Goal: Task Accomplishment & Management: Complete application form

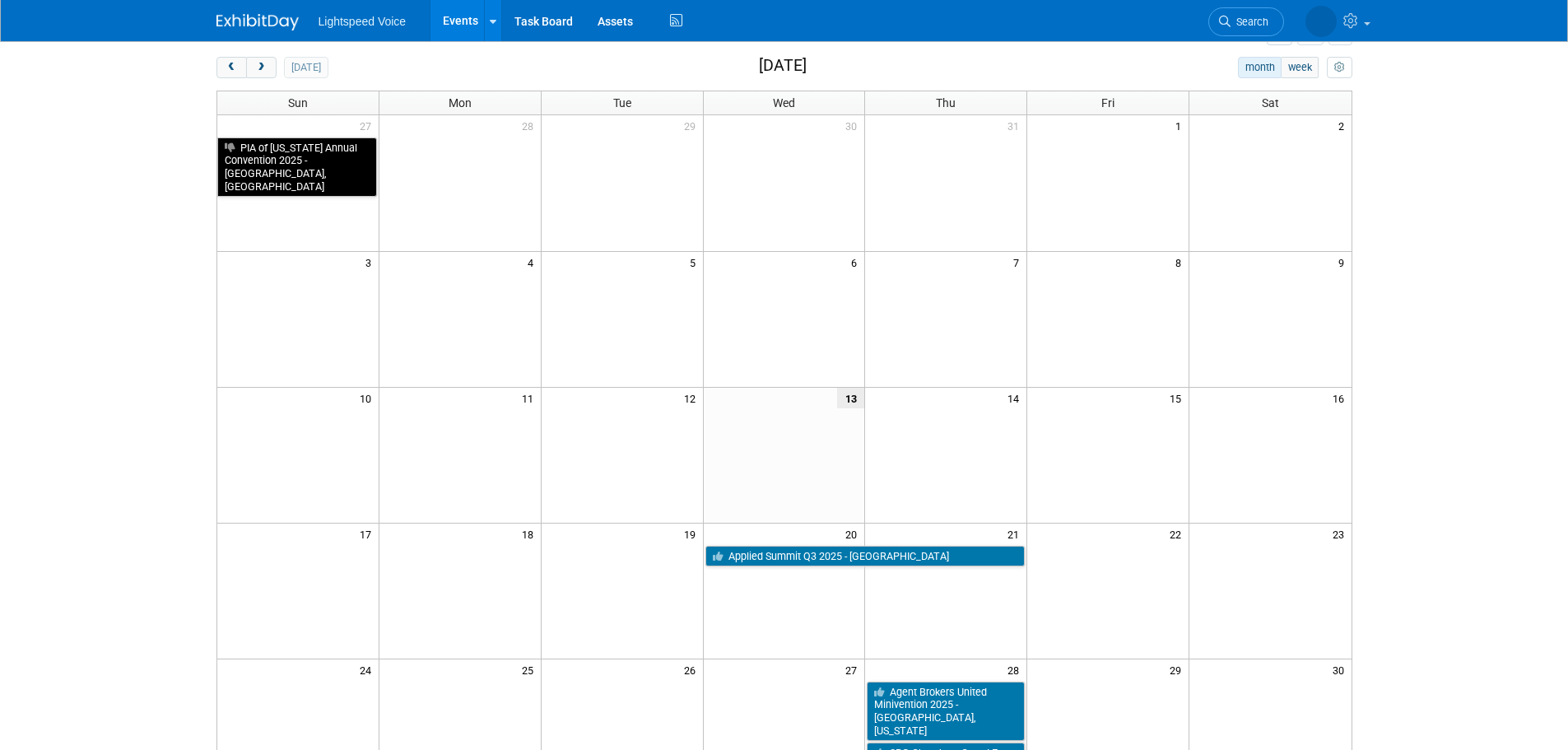
scroll to position [165, 0]
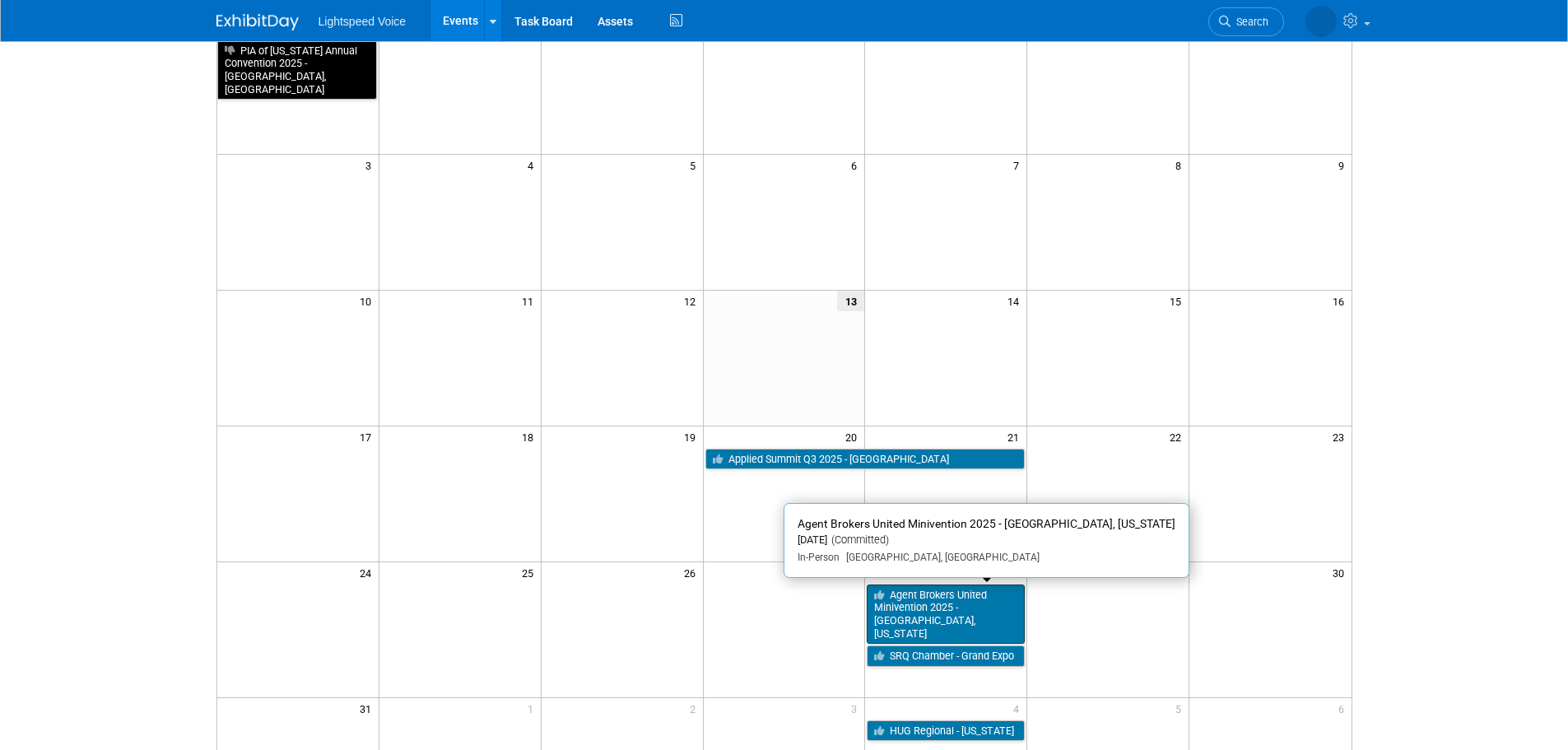
click at [939, 603] on link "Agent Brokers United Minivention 2025 - [GEOGRAPHIC_DATA], [US_STATE]" at bounding box center [945, 615] width 158 height 60
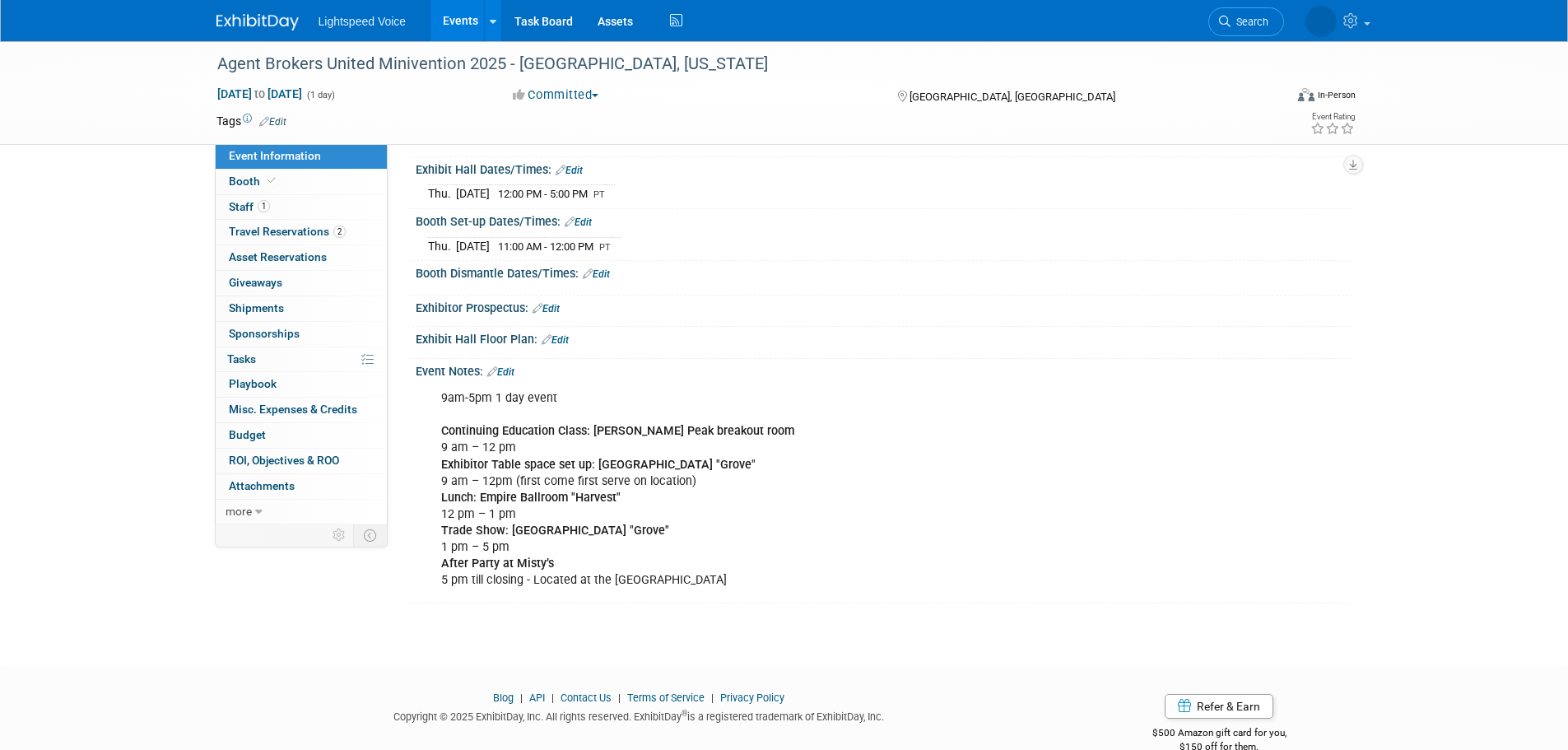
scroll to position [165, 0]
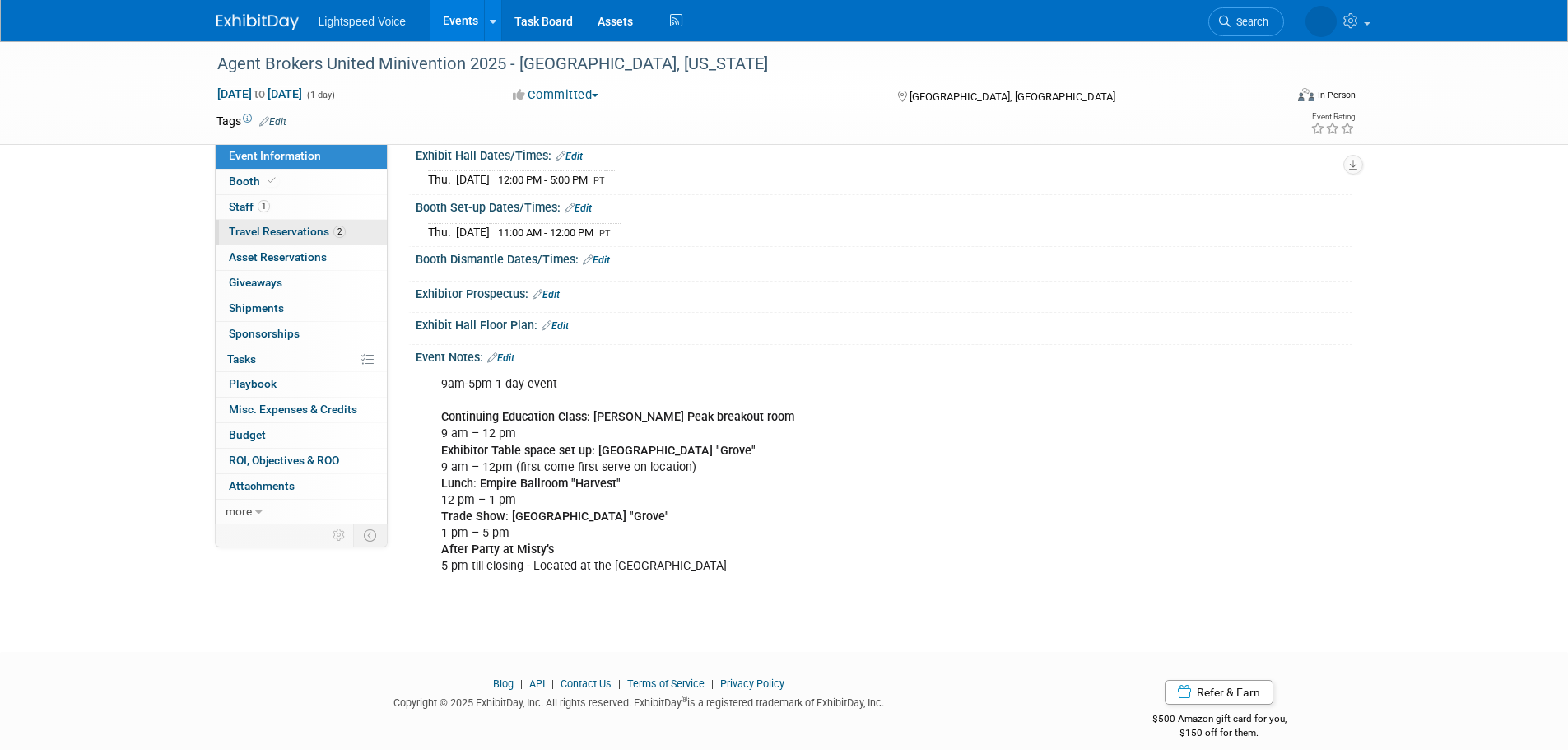
click at [282, 230] on span "Travel Reservations 2" at bounding box center [288, 231] width 117 height 13
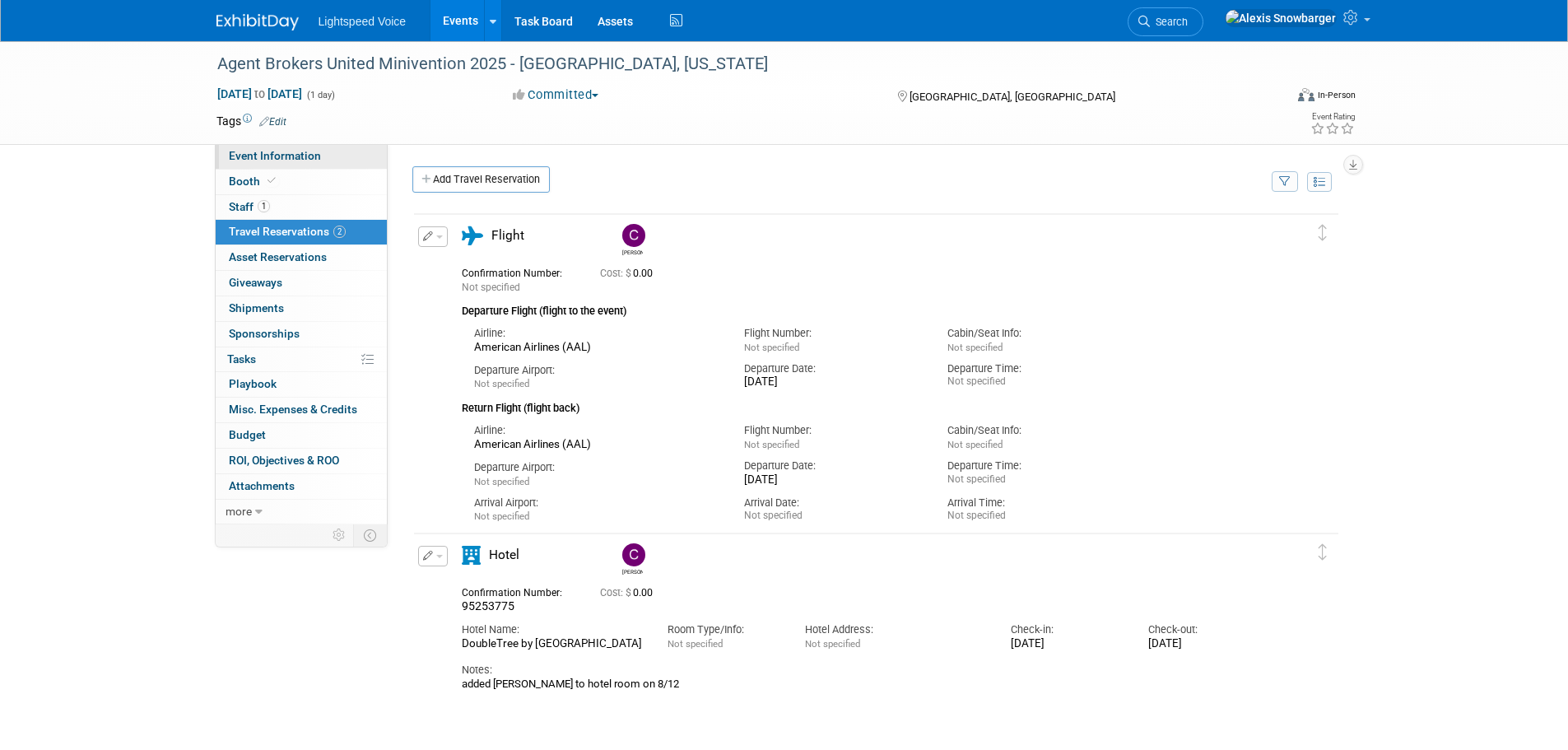
click at [291, 155] on span "Event Information" at bounding box center [275, 155] width 92 height 13
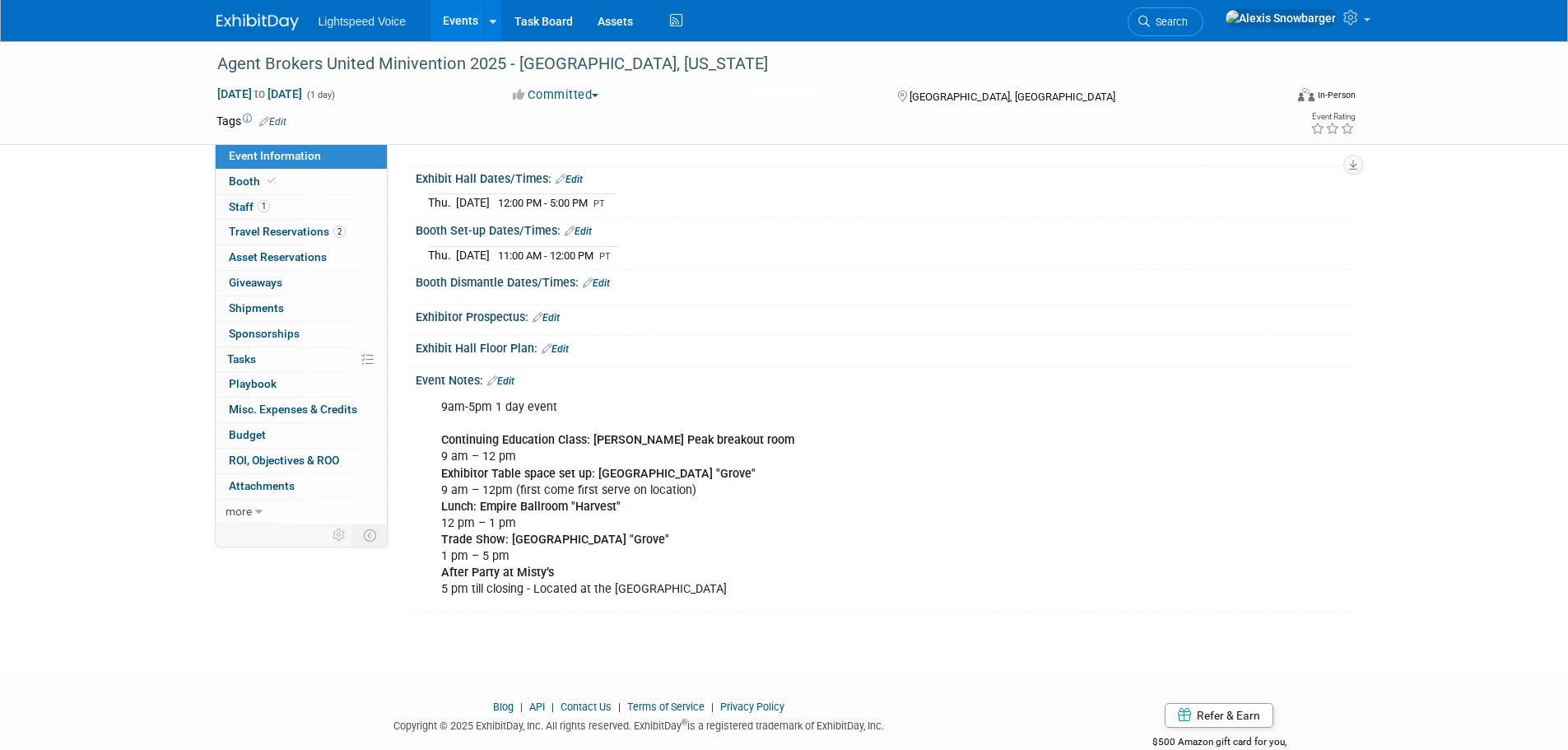
scroll to position [165, 0]
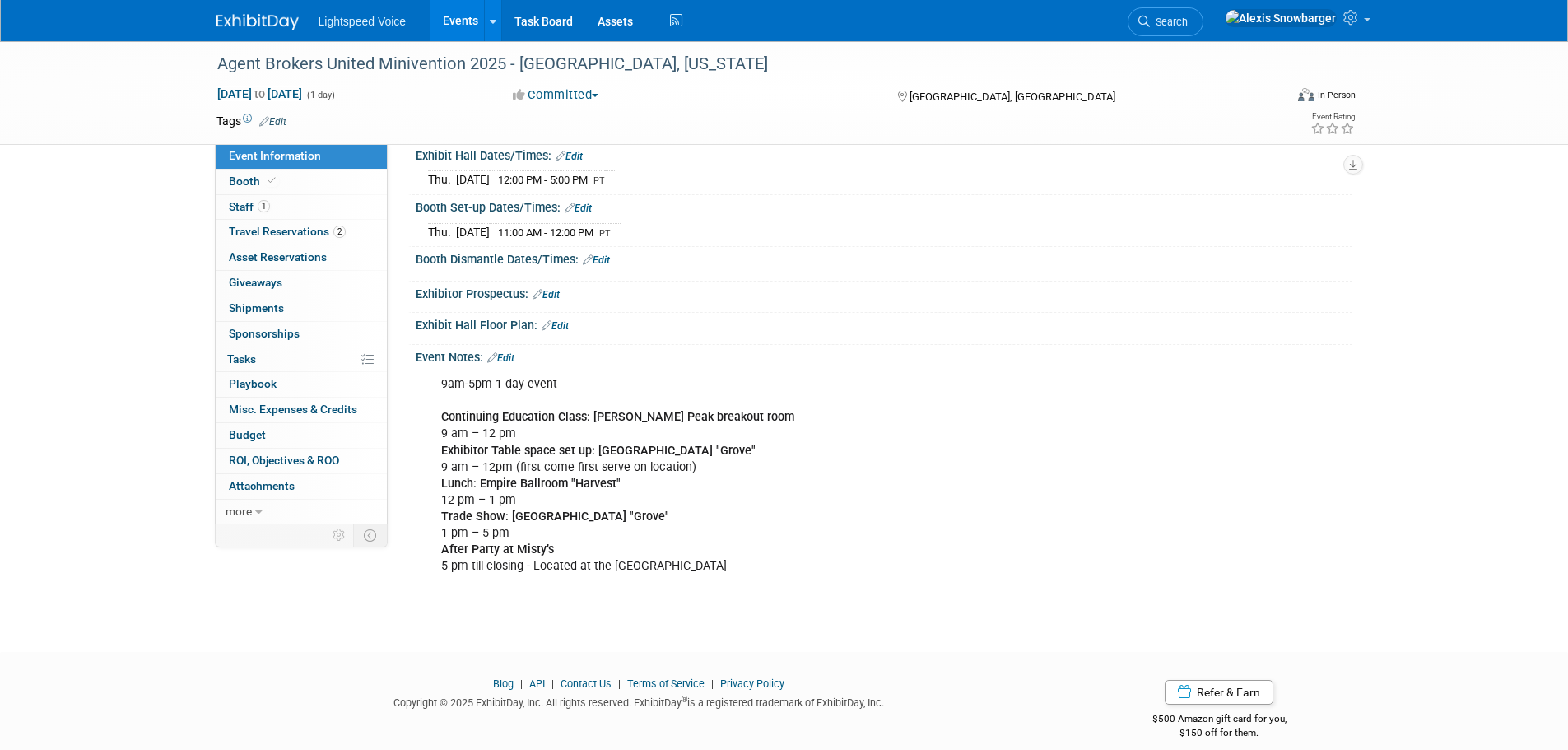
click at [456, 436] on div "9am-5pm 1 day event Continuing Education Class: Keller Peak breakout room 9 am …" at bounding box center [800, 476] width 742 height 215
drag, startPoint x: 467, startPoint y: 458, endPoint x: 694, endPoint y: 467, distance: 227.2
click at [721, 459] on div "9am-5pm 1 day event Continuing Education Class: Keller Peak breakout room 9 am …" at bounding box center [800, 476] width 742 height 215
click at [670, 470] on div "9am-5pm 1 day event Continuing Education Class: Keller Peak breakout room 9 am …" at bounding box center [800, 476] width 742 height 215
drag, startPoint x: 709, startPoint y: 447, endPoint x: 597, endPoint y: 445, distance: 112.0
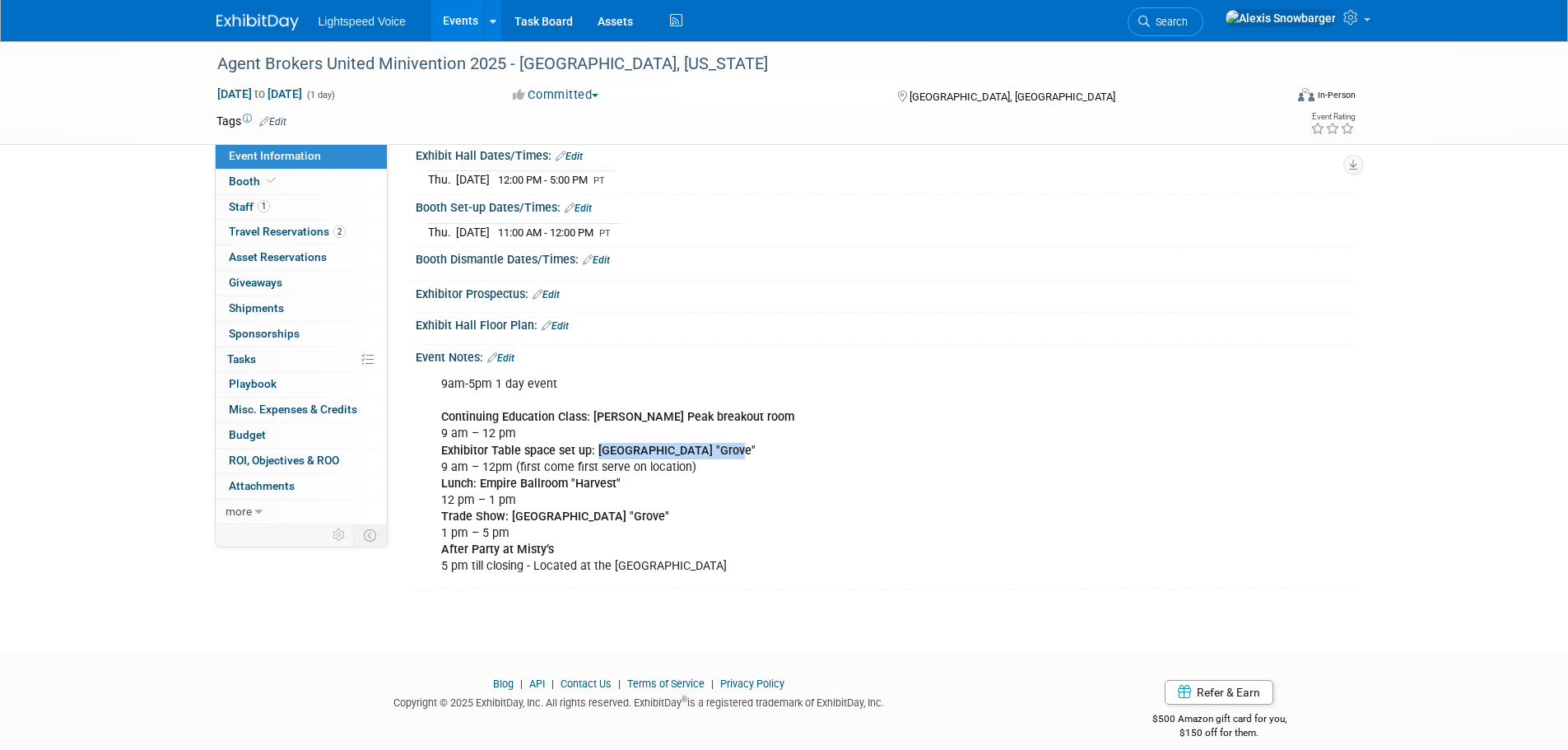
click at [597, 445] on div "9am-5pm 1 day event Continuing Education Class: Keller Peak breakout room 9 am …" at bounding box center [800, 476] width 742 height 215
copy b "Empire Ballroom "Grove""
click at [520, 459] on div "9am-5pm 1 day event Continuing Education Class: Keller Peak breakout room 9 am …" at bounding box center [800, 476] width 742 height 215
drag, startPoint x: 625, startPoint y: 482, endPoint x: 480, endPoint y: 479, distance: 145.0
click at [480, 479] on div "9am-5pm 1 day event Continuing Education Class: Keller Peak breakout room 9 am …" at bounding box center [800, 476] width 742 height 215
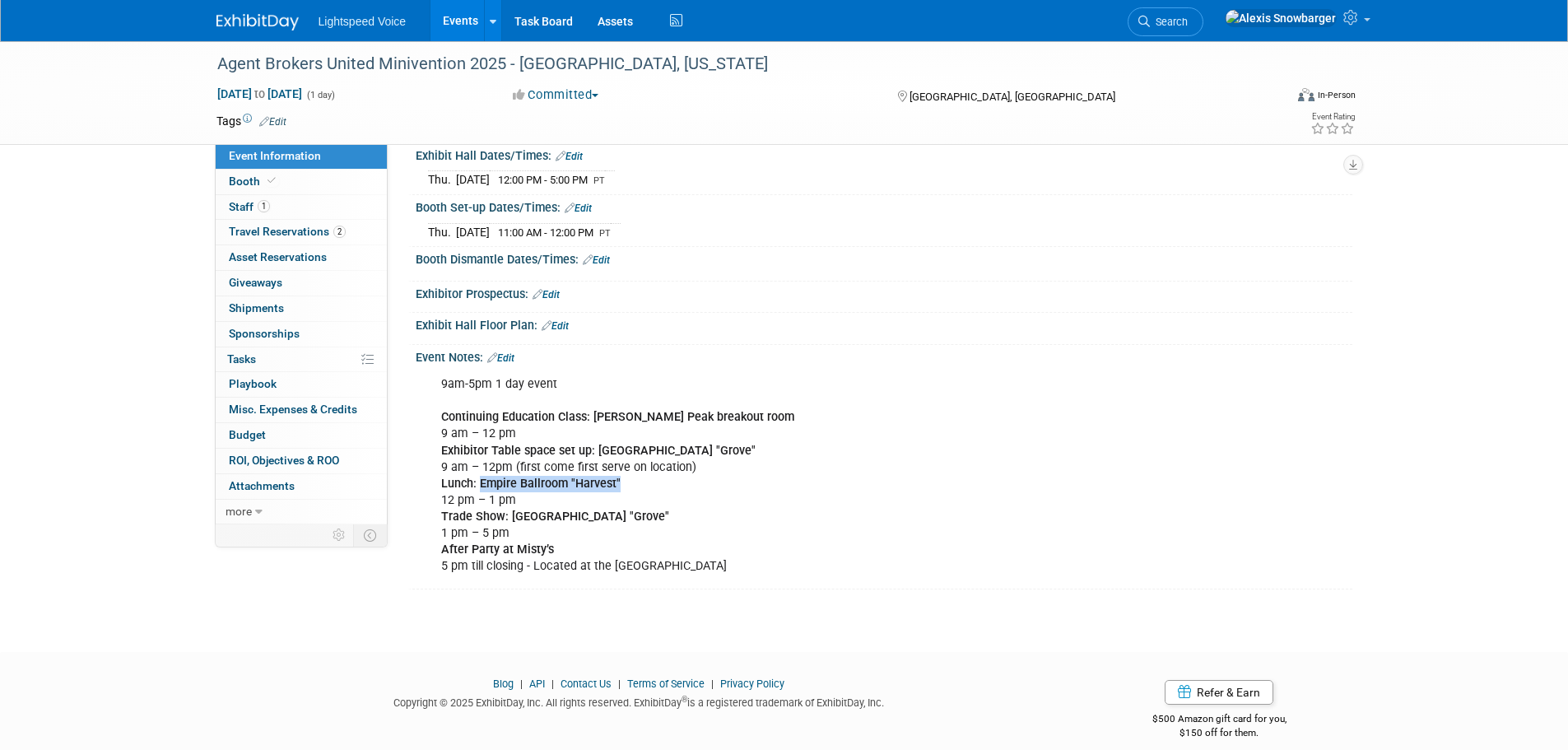
copy b "Empire Ballroom "Harvest""
click at [533, 468] on div "9am-5pm 1 day event Continuing Education Class: Keller Peak breakout room 9 am …" at bounding box center [800, 476] width 742 height 215
click at [562, 468] on div "9am-5pm 1 day event Continuing Education Class: Keller Peak breakout room 9 am …" at bounding box center [800, 476] width 742 height 215
drag, startPoint x: 509, startPoint y: 511, endPoint x: 642, endPoint y: 511, distance: 133.0
click at [642, 511] on div "9am-5pm 1 day event Continuing Education Class: Keller Peak breakout room 9 am …" at bounding box center [800, 476] width 742 height 215
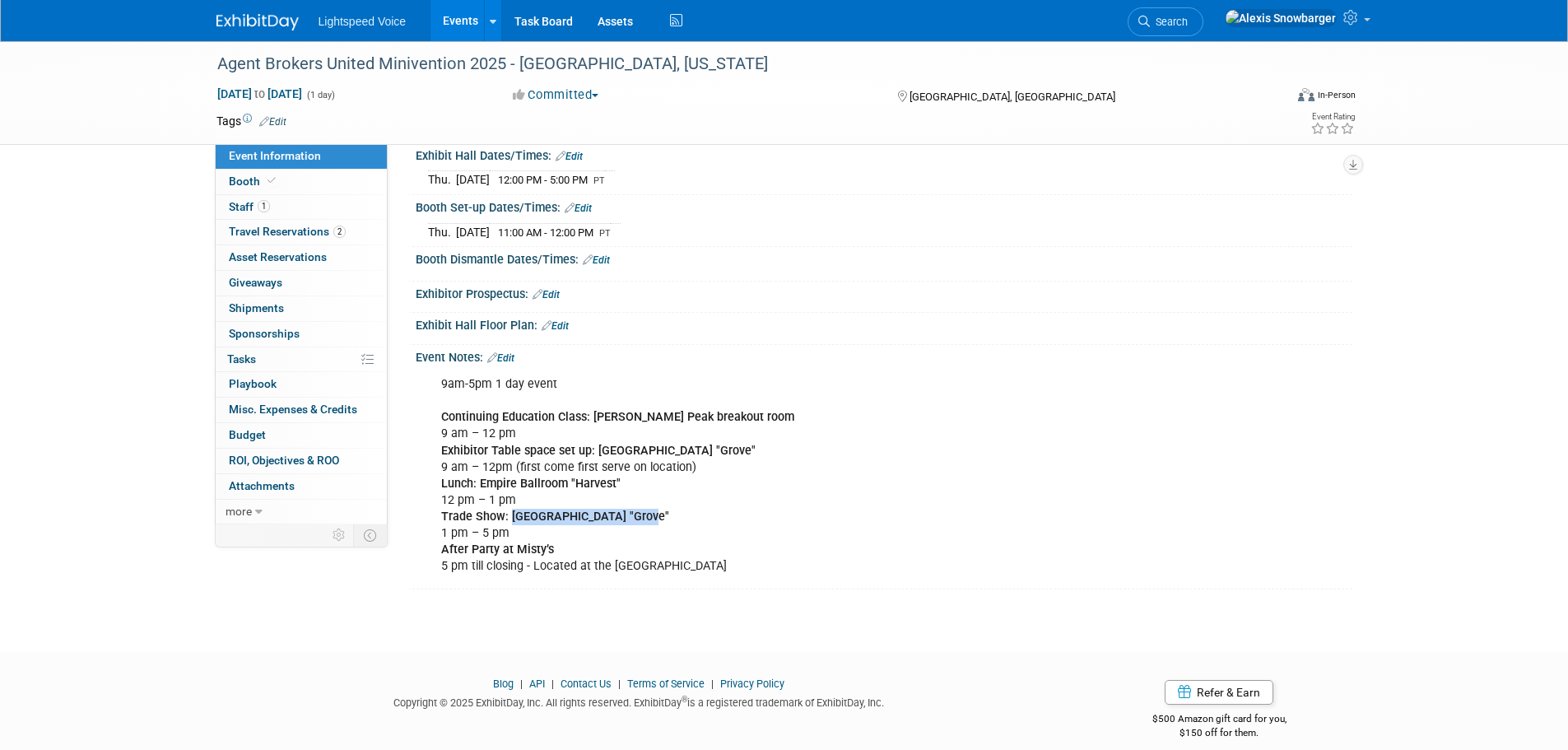
copy b "Empire Ballroom "Grove""
click at [510, 481] on b "Lunch: Empire Ballroom "Harvest"" at bounding box center [531, 484] width 179 height 14
drag, startPoint x: 440, startPoint y: 548, endPoint x: 556, endPoint y: 548, distance: 116.0
click at [556, 548] on div "9am-5pm 1 day event Continuing Education Class: Keller Peak breakout room 9 am …" at bounding box center [800, 476] width 742 height 215
copy b "After Party at Misty’s"
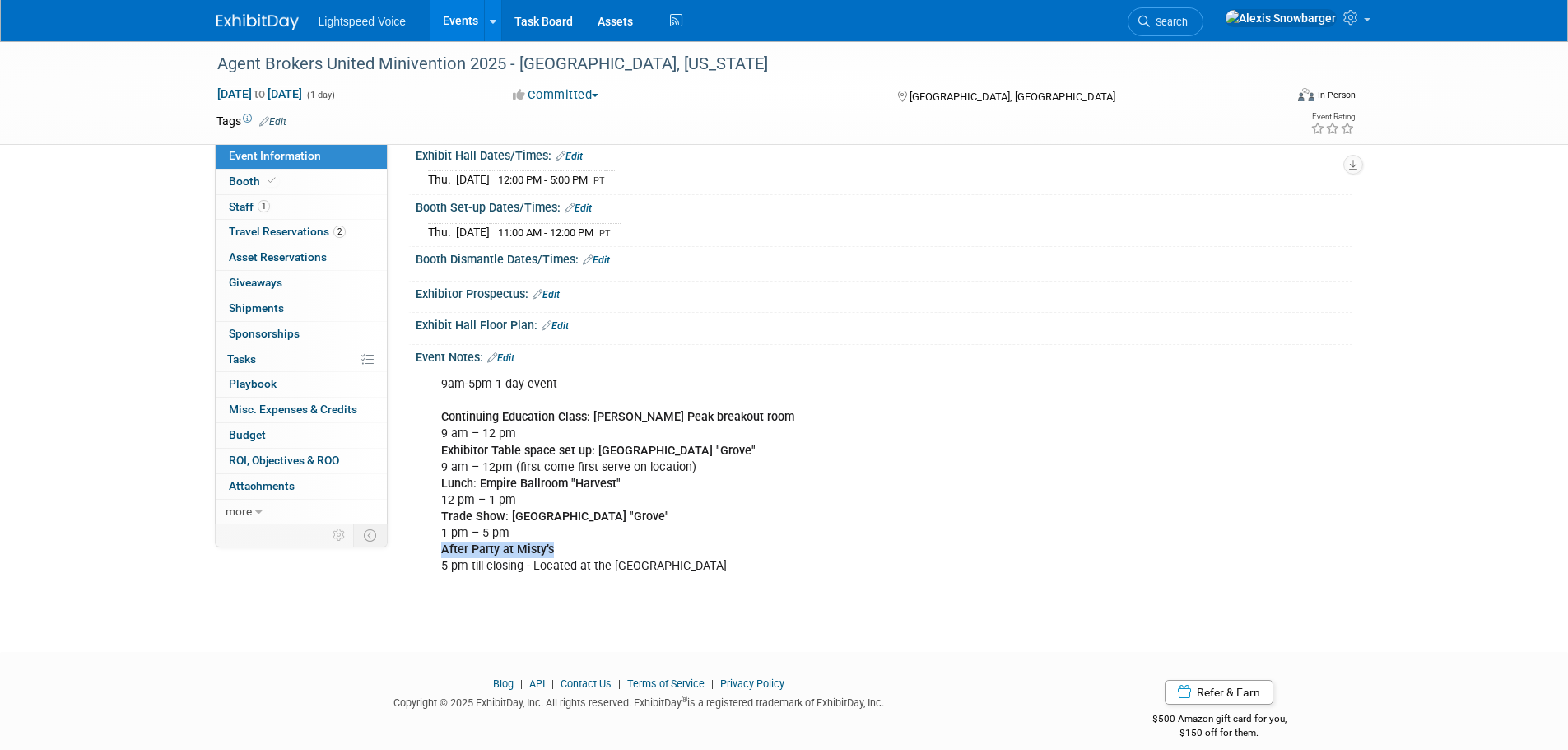
click at [544, 546] on b "After Party at Misty’s" at bounding box center [497, 550] width 112 height 14
click at [574, 473] on div "9am-5pm 1 day event Continuing Education Class: Keller Peak breakout room 9 am …" at bounding box center [800, 476] width 742 height 215
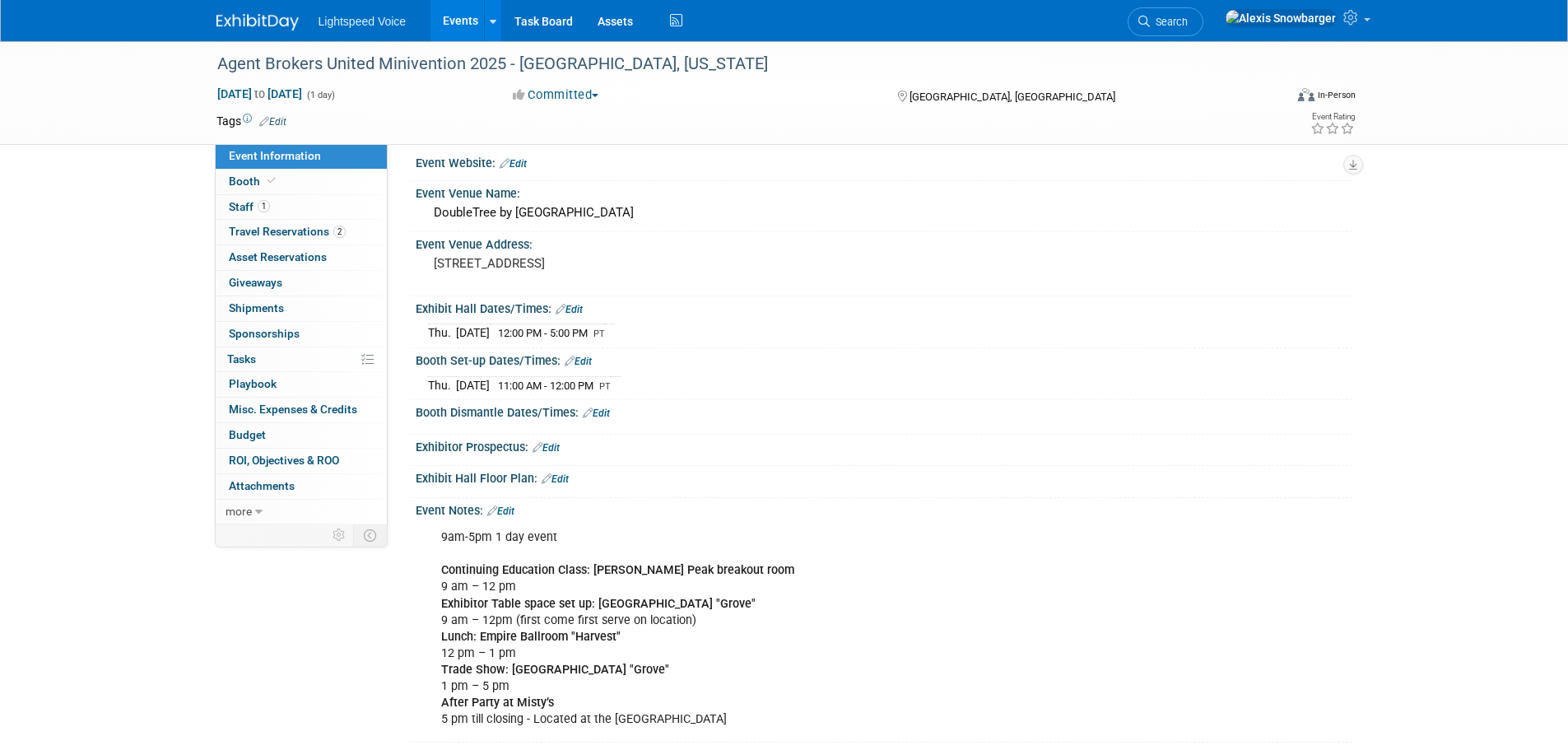
scroll to position [0, 0]
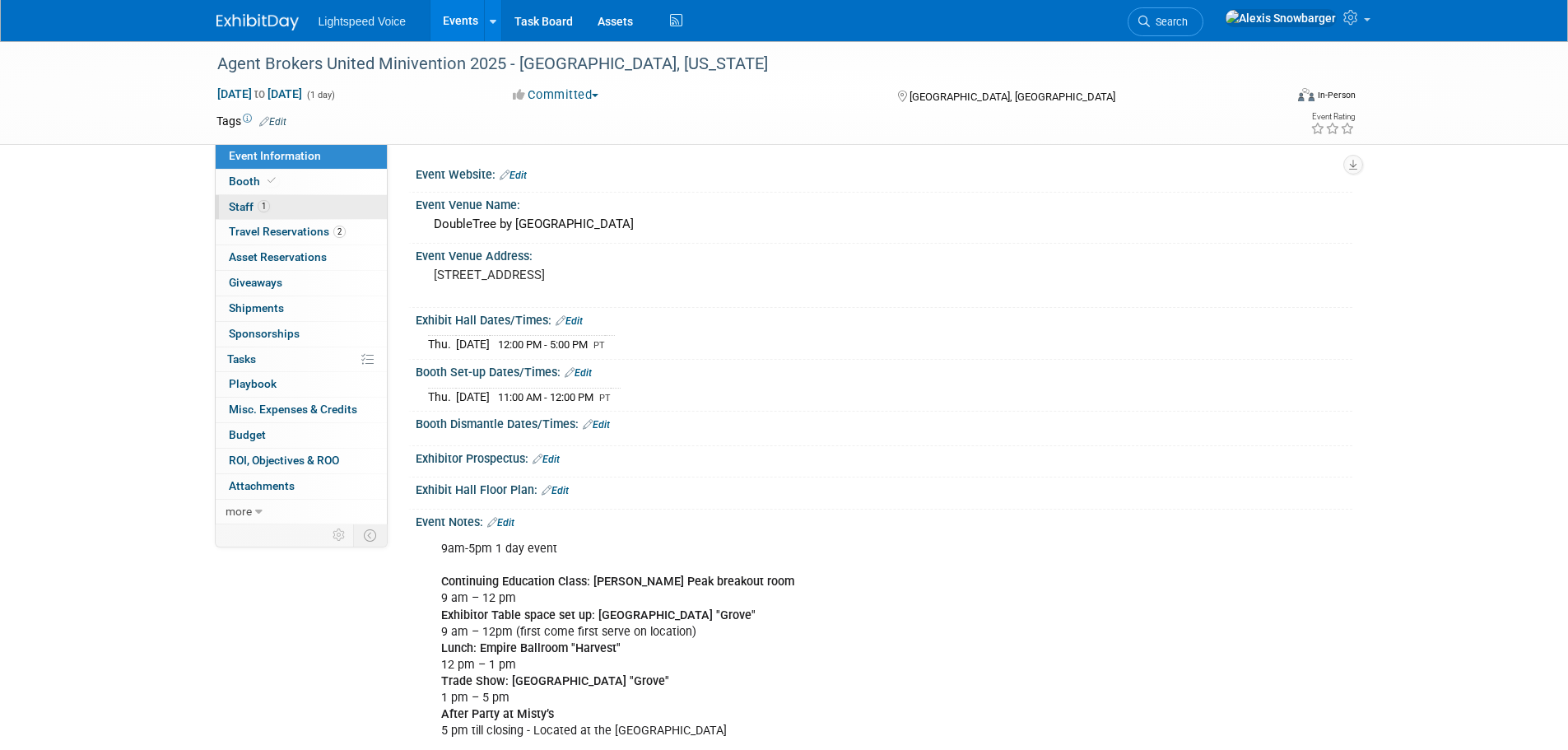
click at [253, 209] on span "Staff 1" at bounding box center [250, 206] width 41 height 13
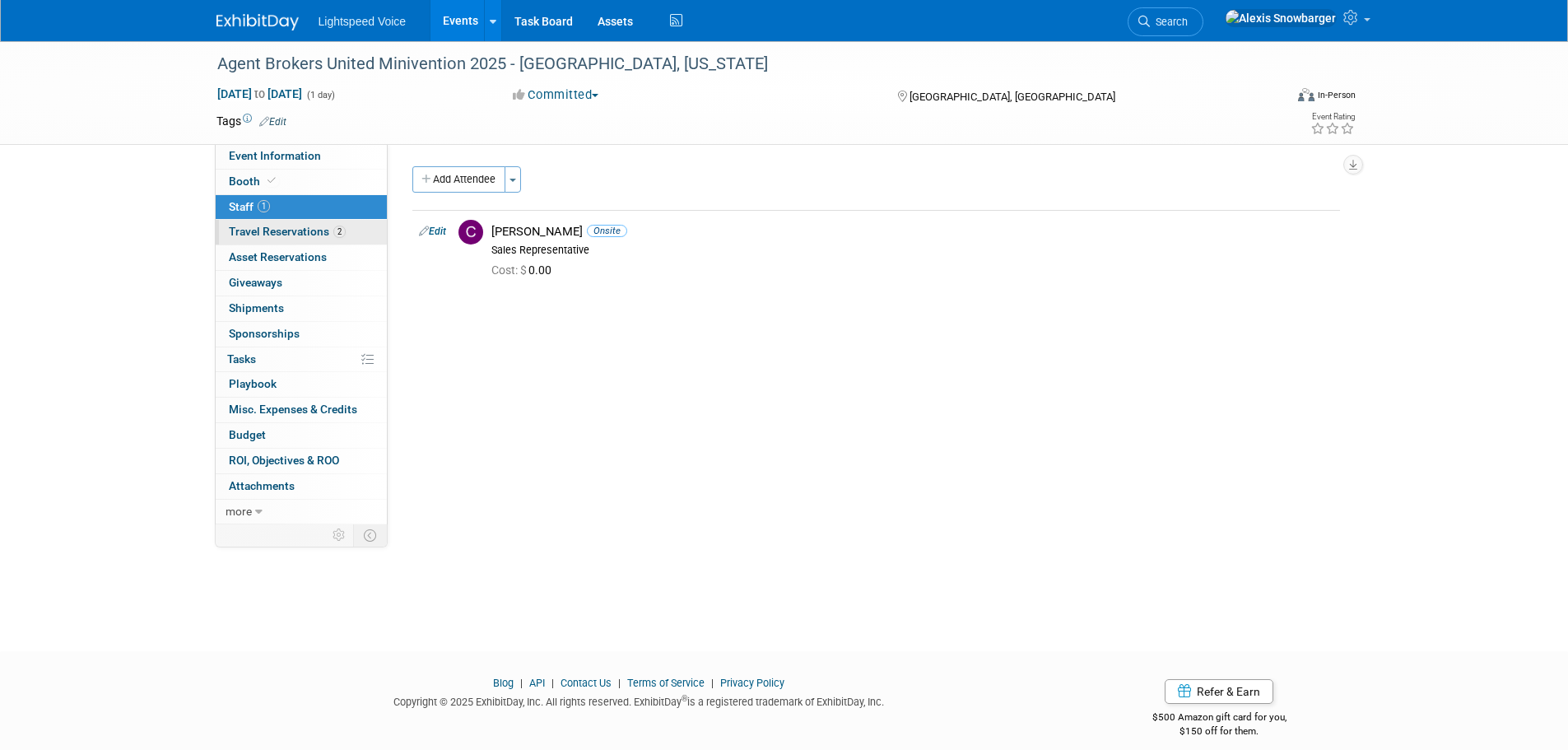
click at [259, 229] on span "Travel Reservations 2" at bounding box center [288, 231] width 117 height 13
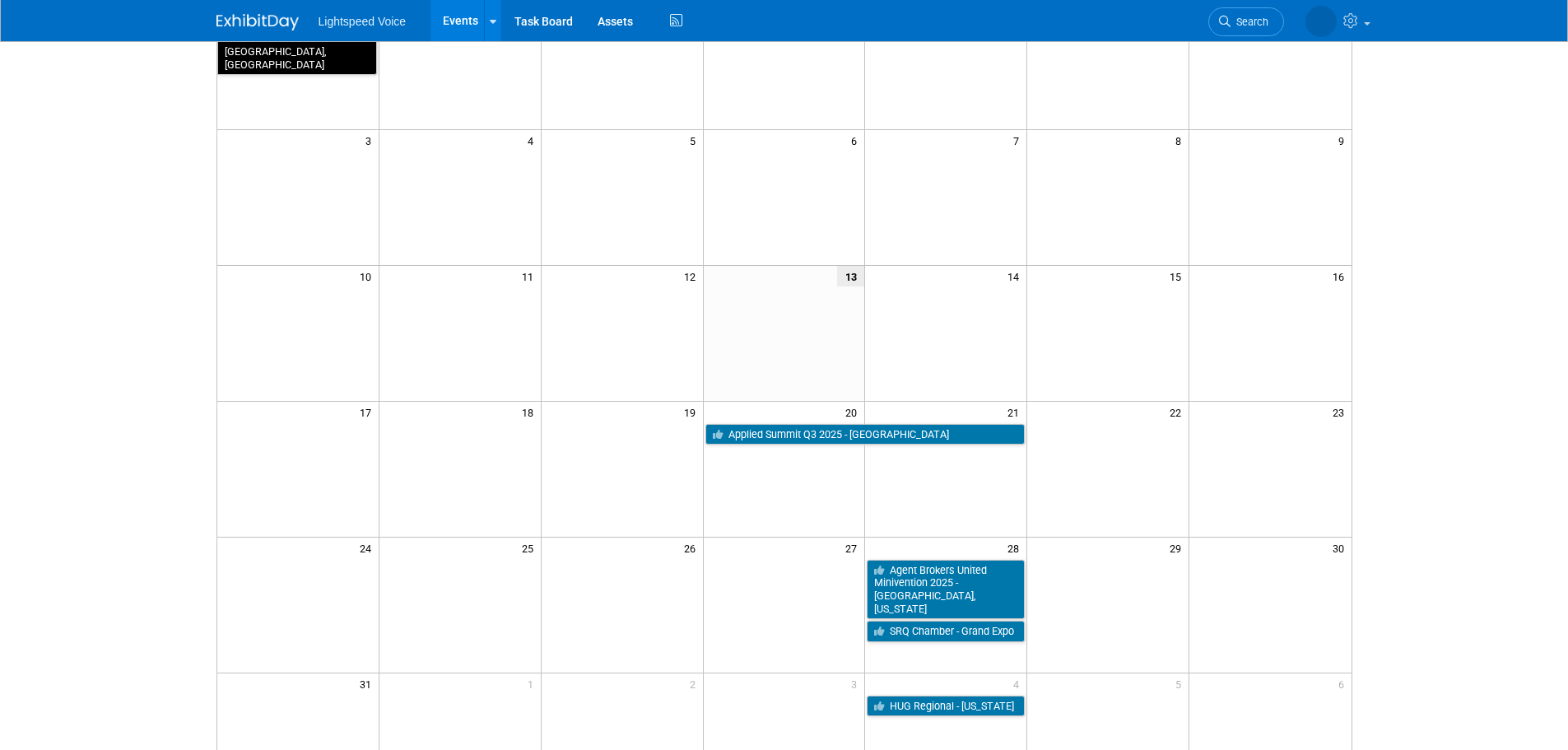
scroll to position [247, 0]
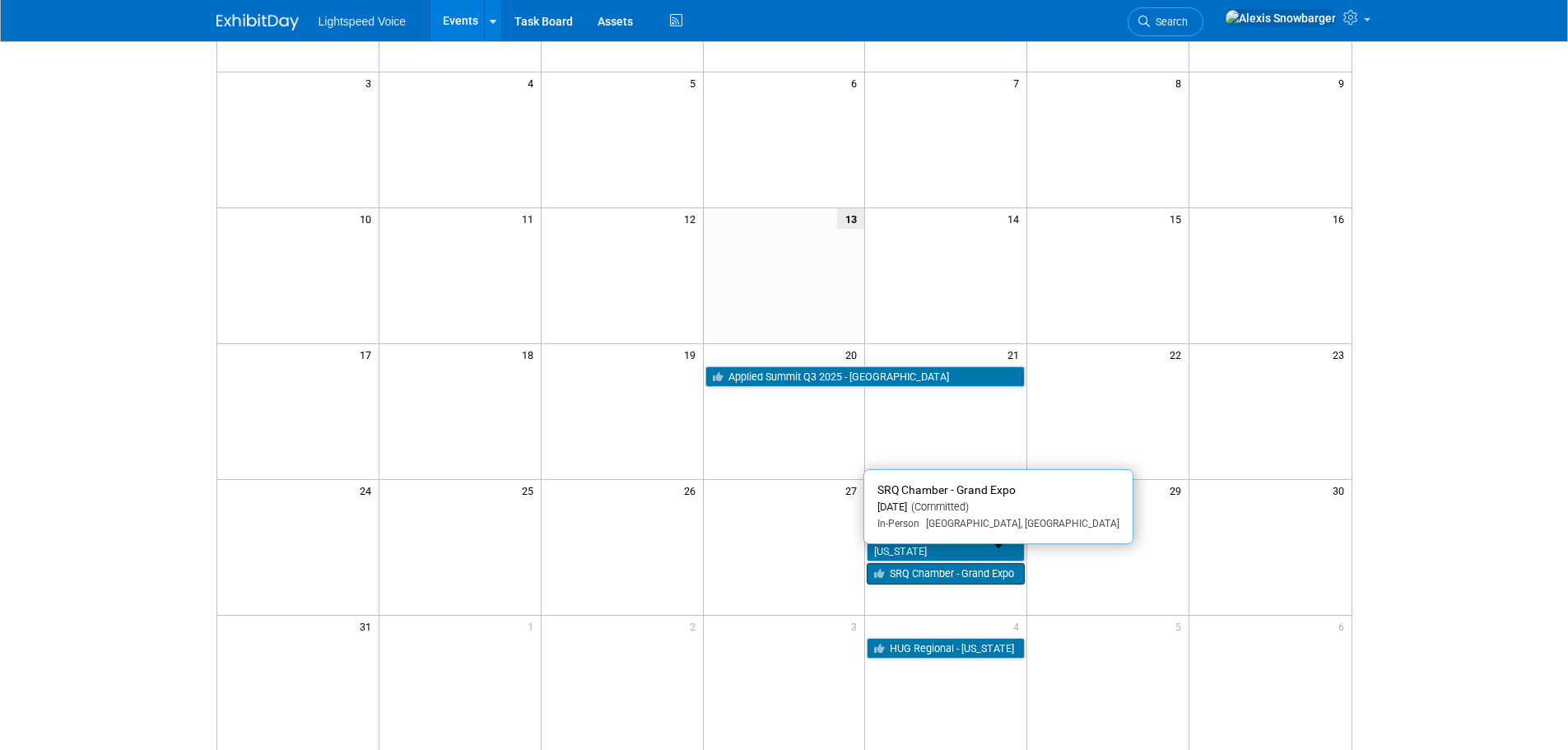
click at [917, 564] on link "SRQ Chamber - Grand Expo" at bounding box center [945, 574] width 158 height 21
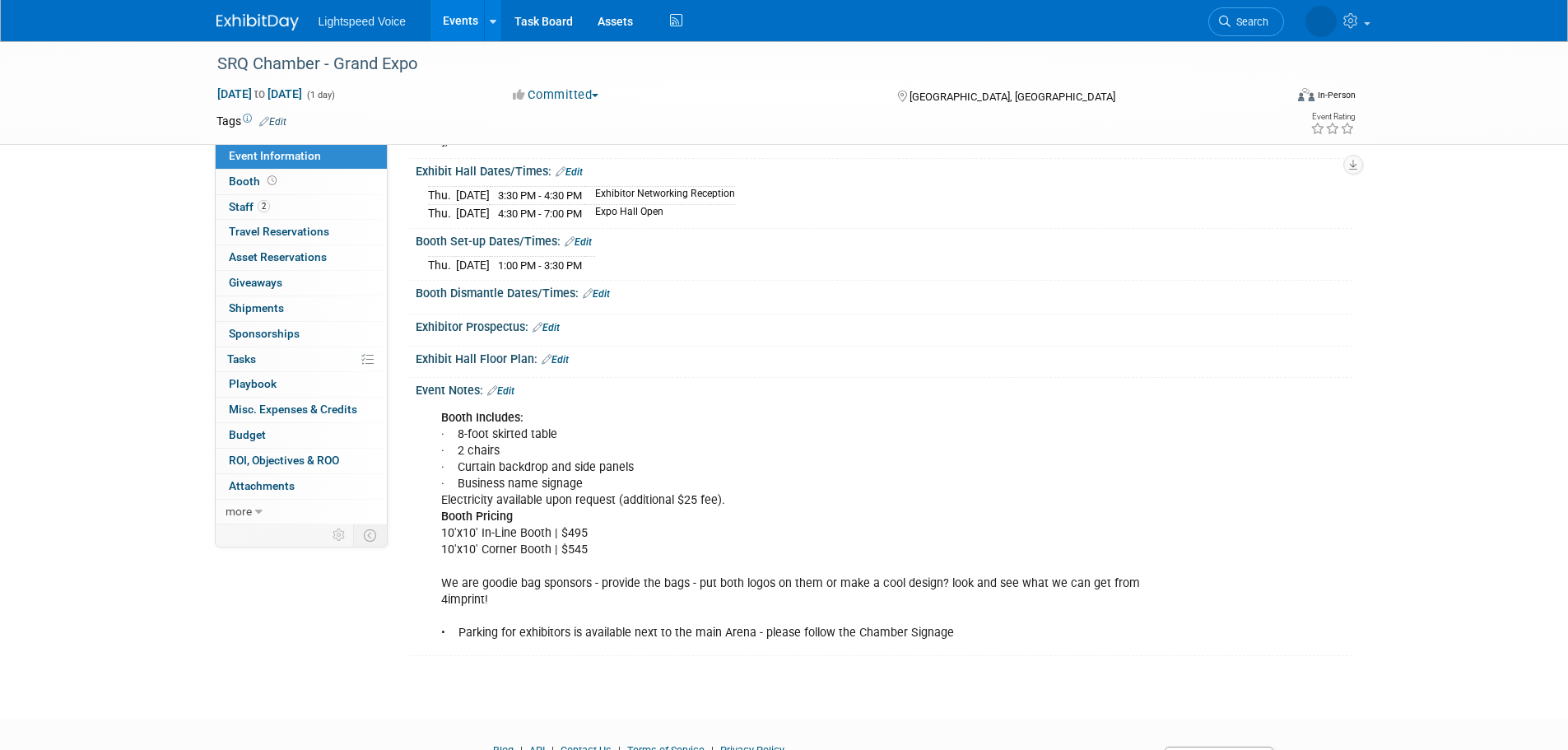
scroll to position [67, 0]
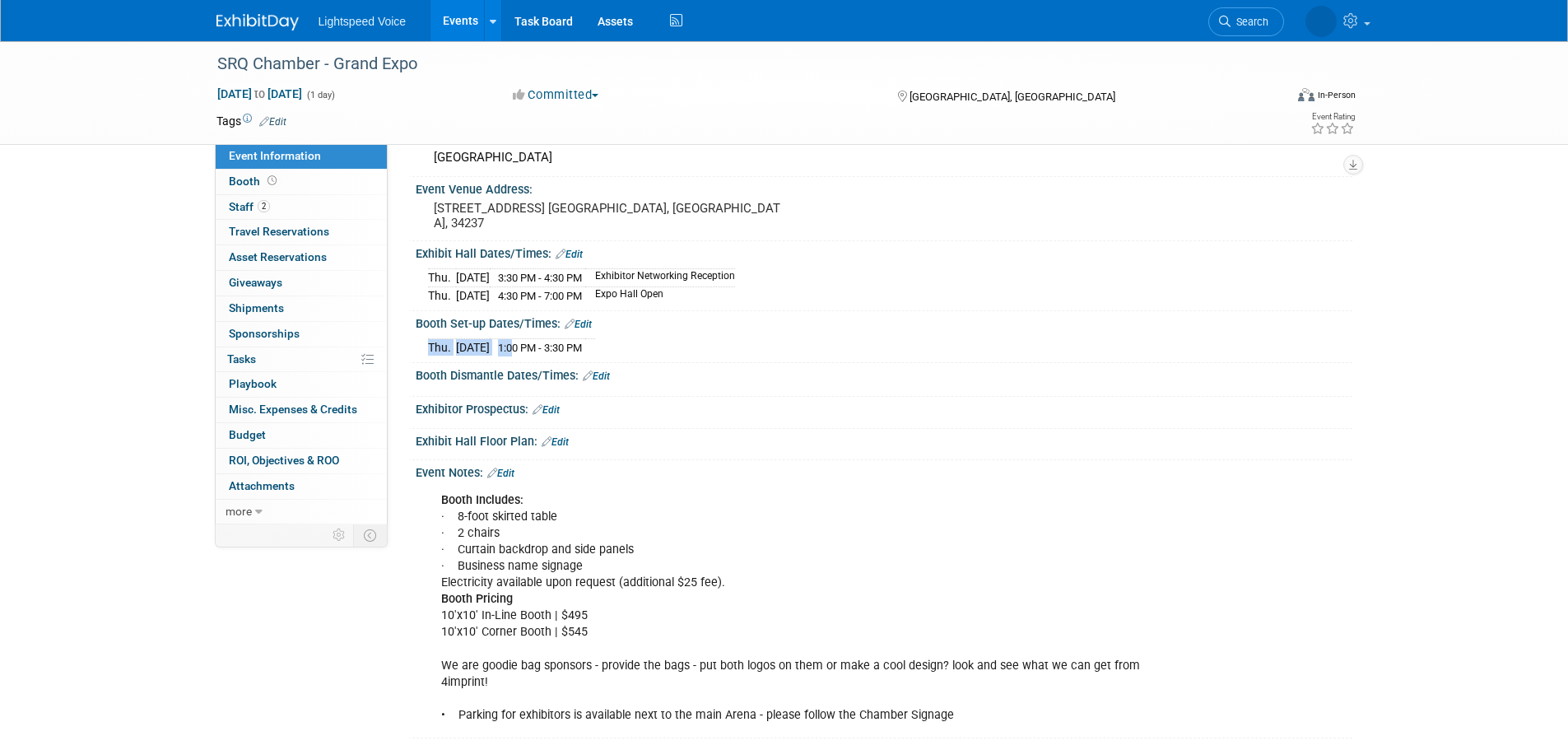
drag, startPoint x: 545, startPoint y: 341, endPoint x: 643, endPoint y: 342, distance: 98.0
click at [641, 341] on div "Thu. Aug 28, 2025 1:00 PM - 3:30 PM" at bounding box center [884, 345] width 912 height 22
click at [653, 342] on div "Thu. Aug 28, 2025 1:00 PM - 3:30 PM" at bounding box center [884, 345] width 912 height 22
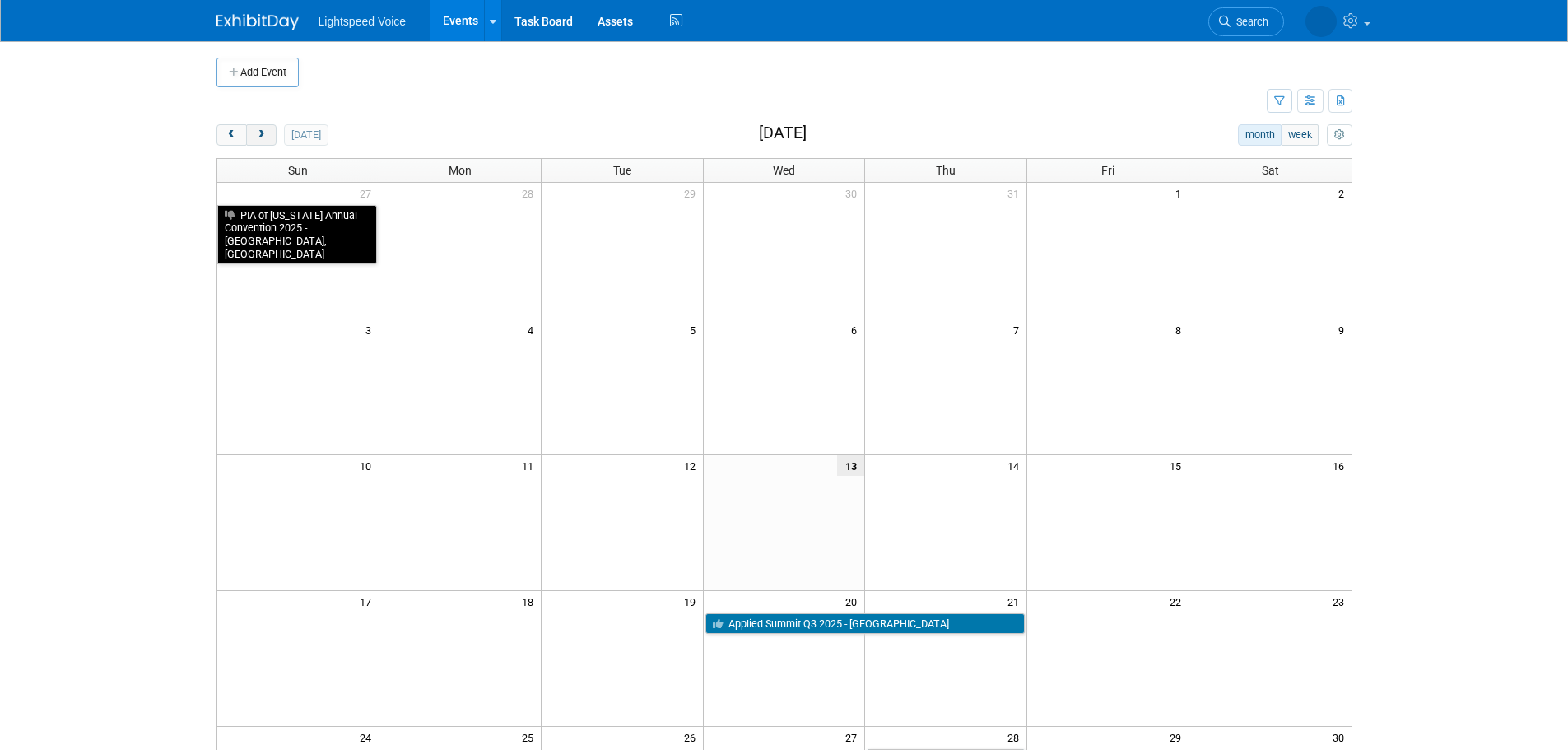
click at [264, 131] on span "next" at bounding box center [261, 135] width 12 height 10
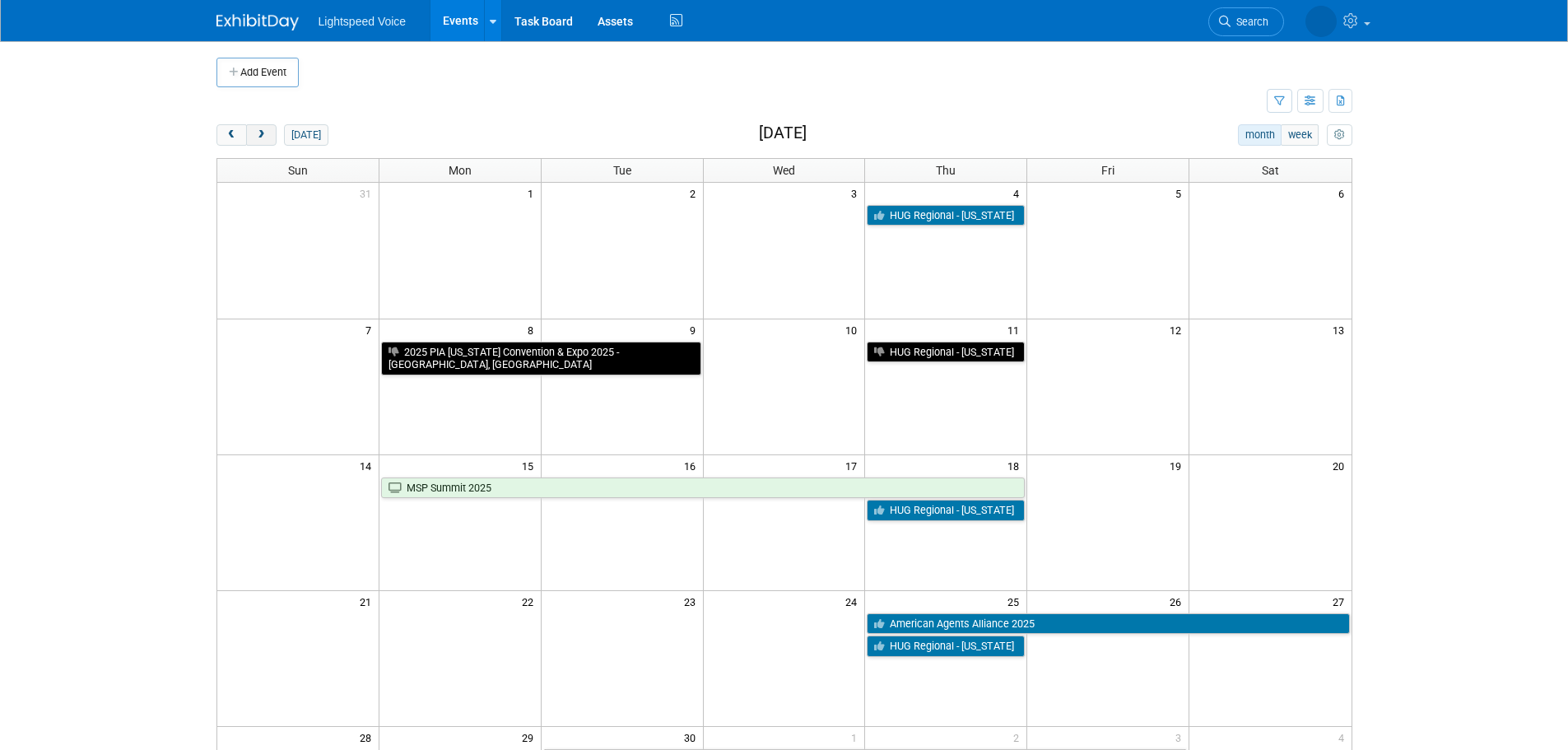
click at [264, 131] on span "next" at bounding box center [261, 135] width 12 height 10
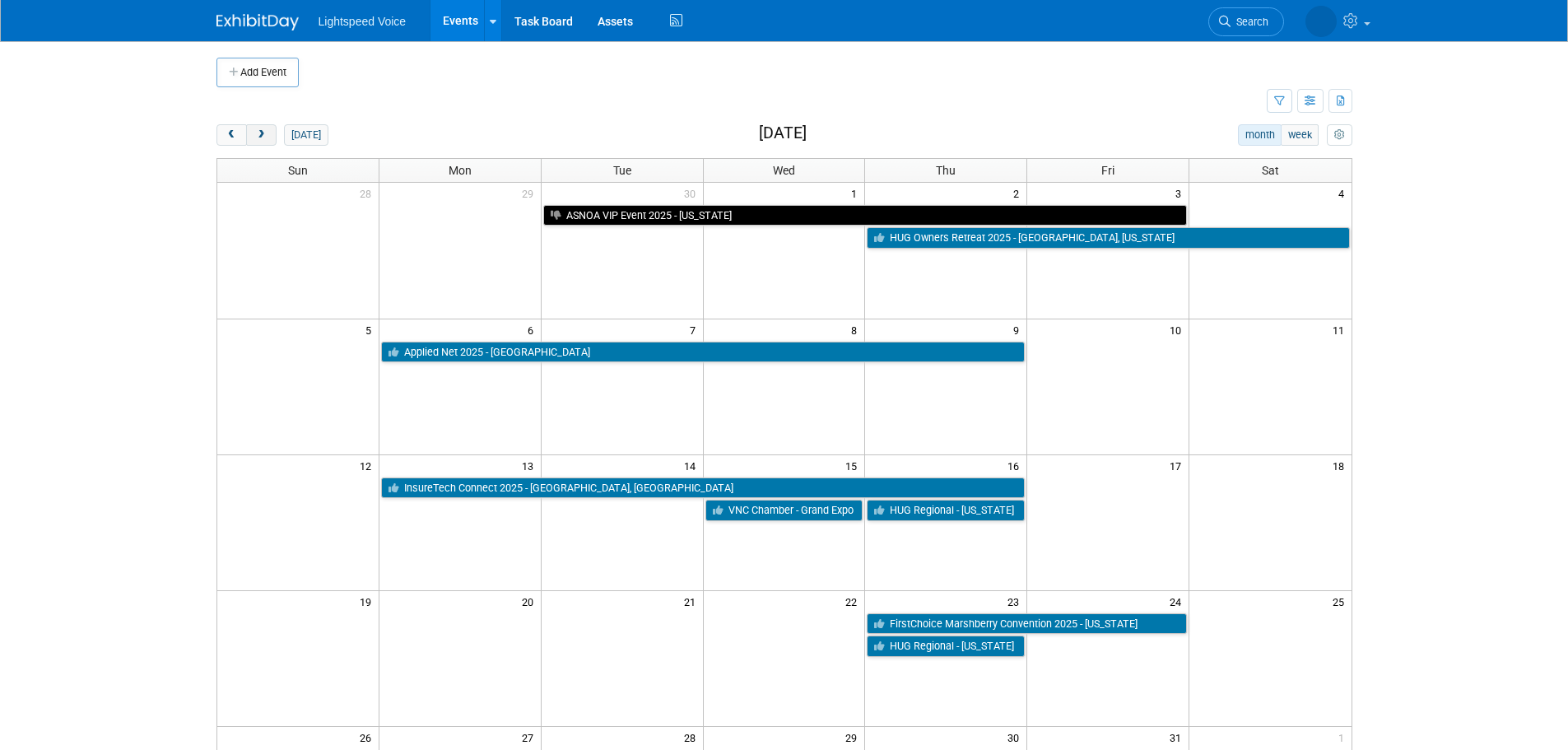
click at [264, 131] on span "next" at bounding box center [261, 135] width 12 height 10
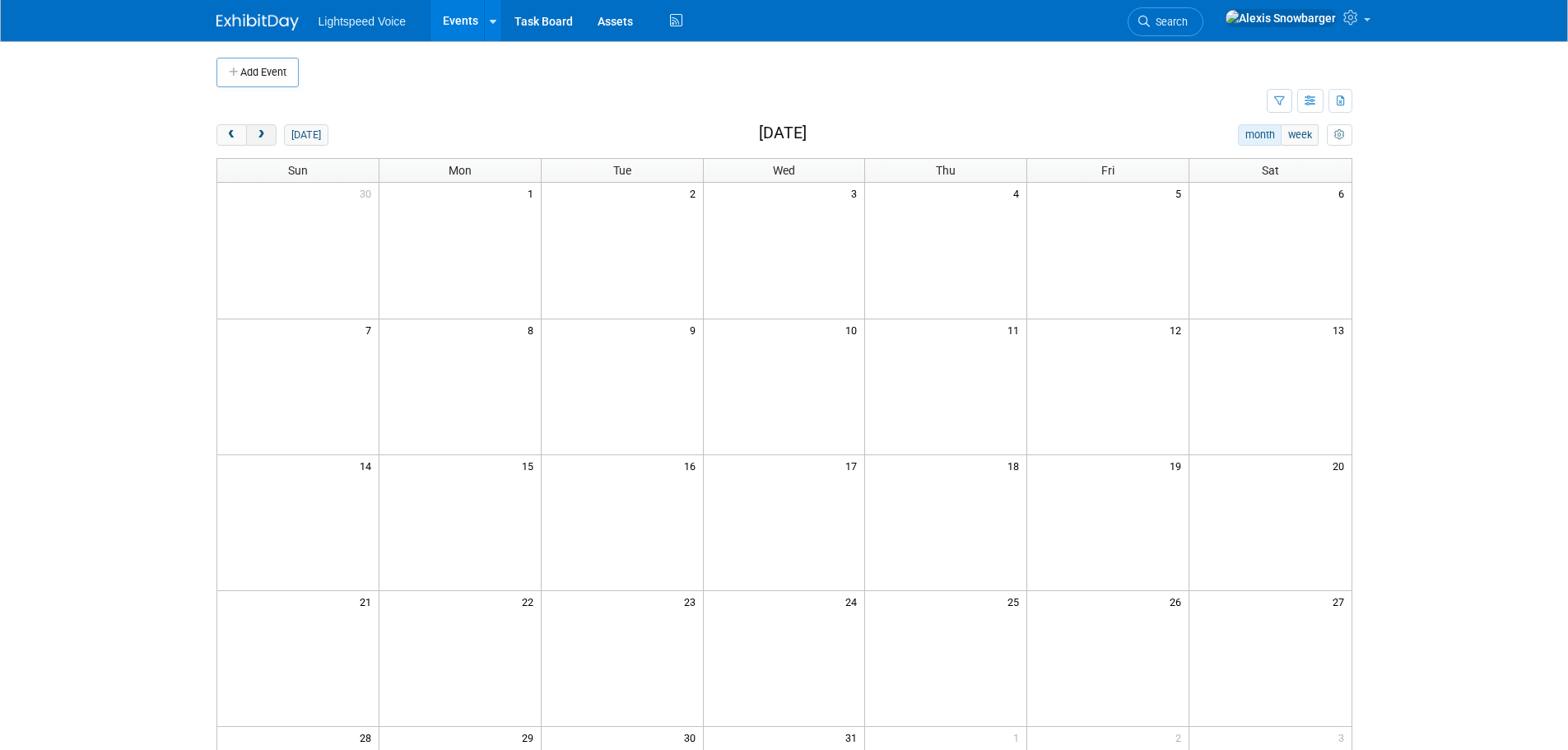
click at [263, 131] on span "next" at bounding box center [261, 135] width 12 height 10
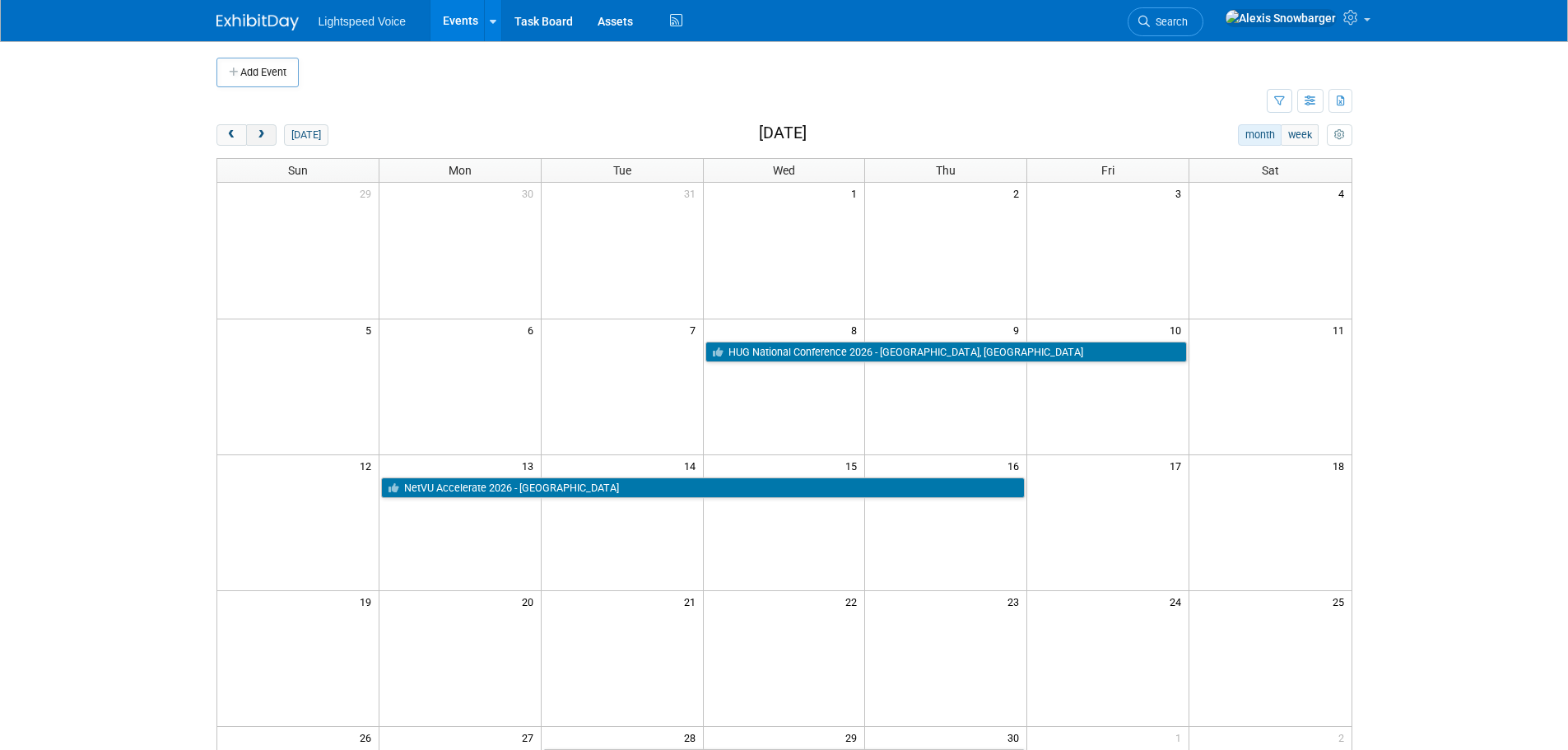
click at [263, 131] on span "next" at bounding box center [261, 135] width 12 height 10
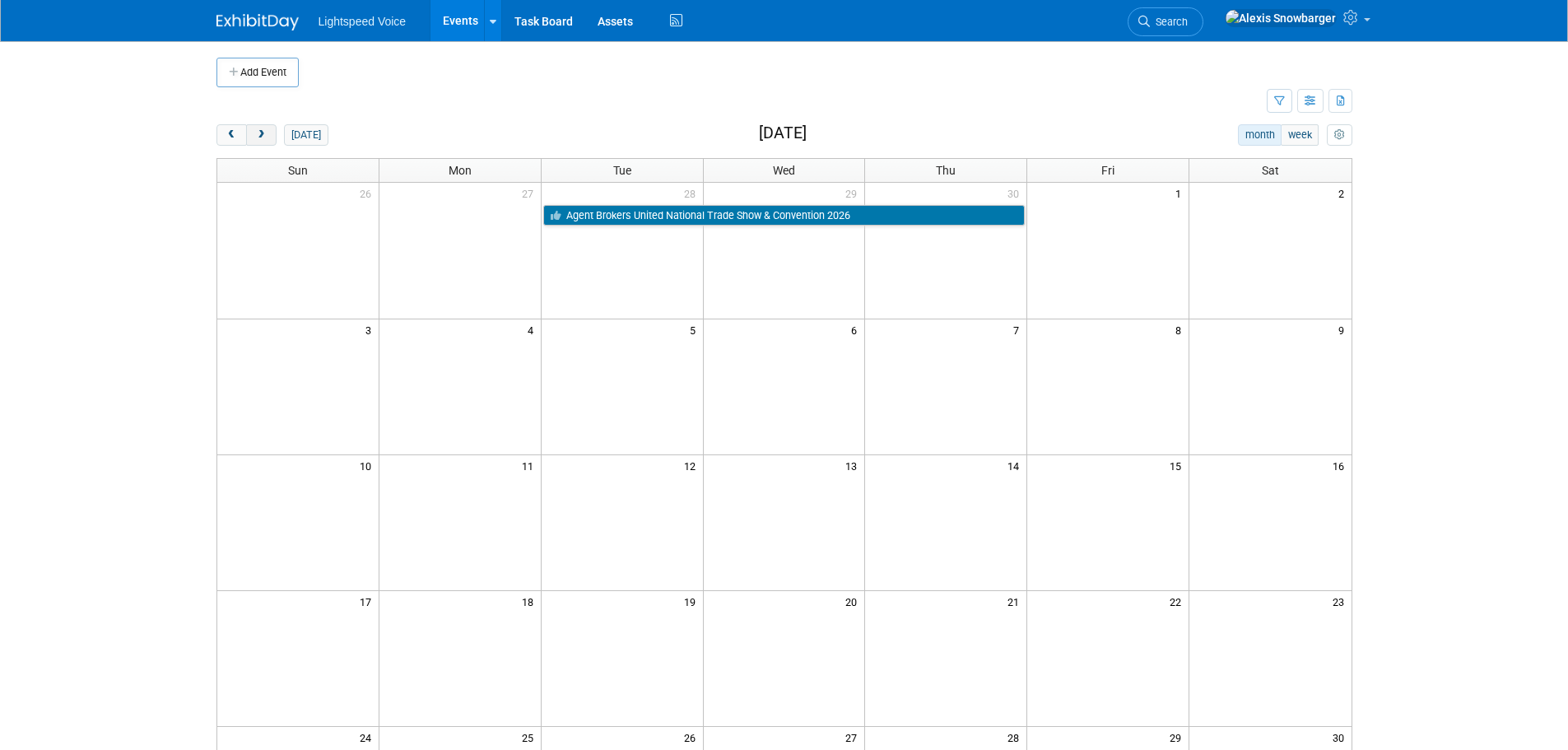
click at [263, 131] on span "next" at bounding box center [261, 135] width 12 height 10
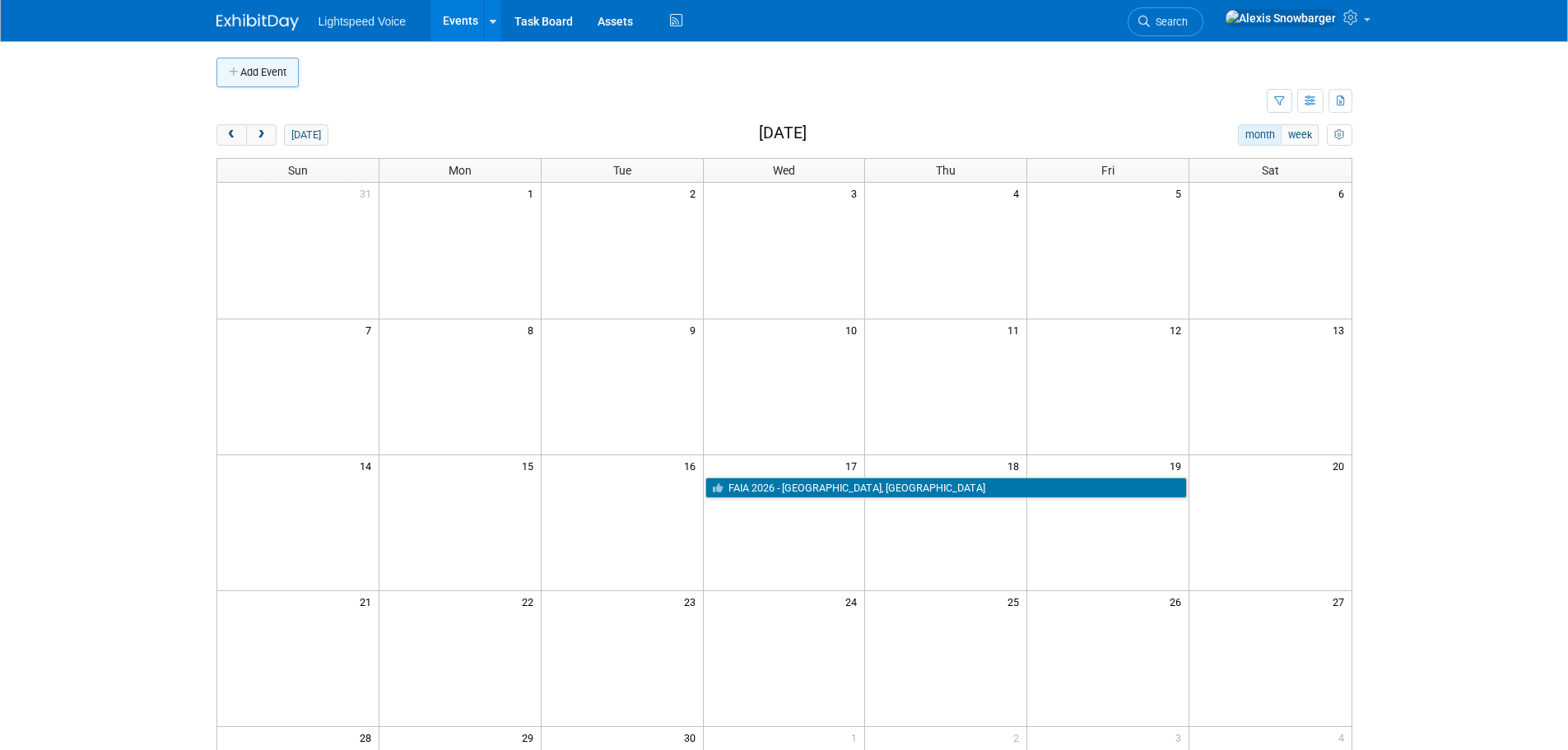
click at [252, 70] on button "Add Event" at bounding box center [258, 72] width 82 height 30
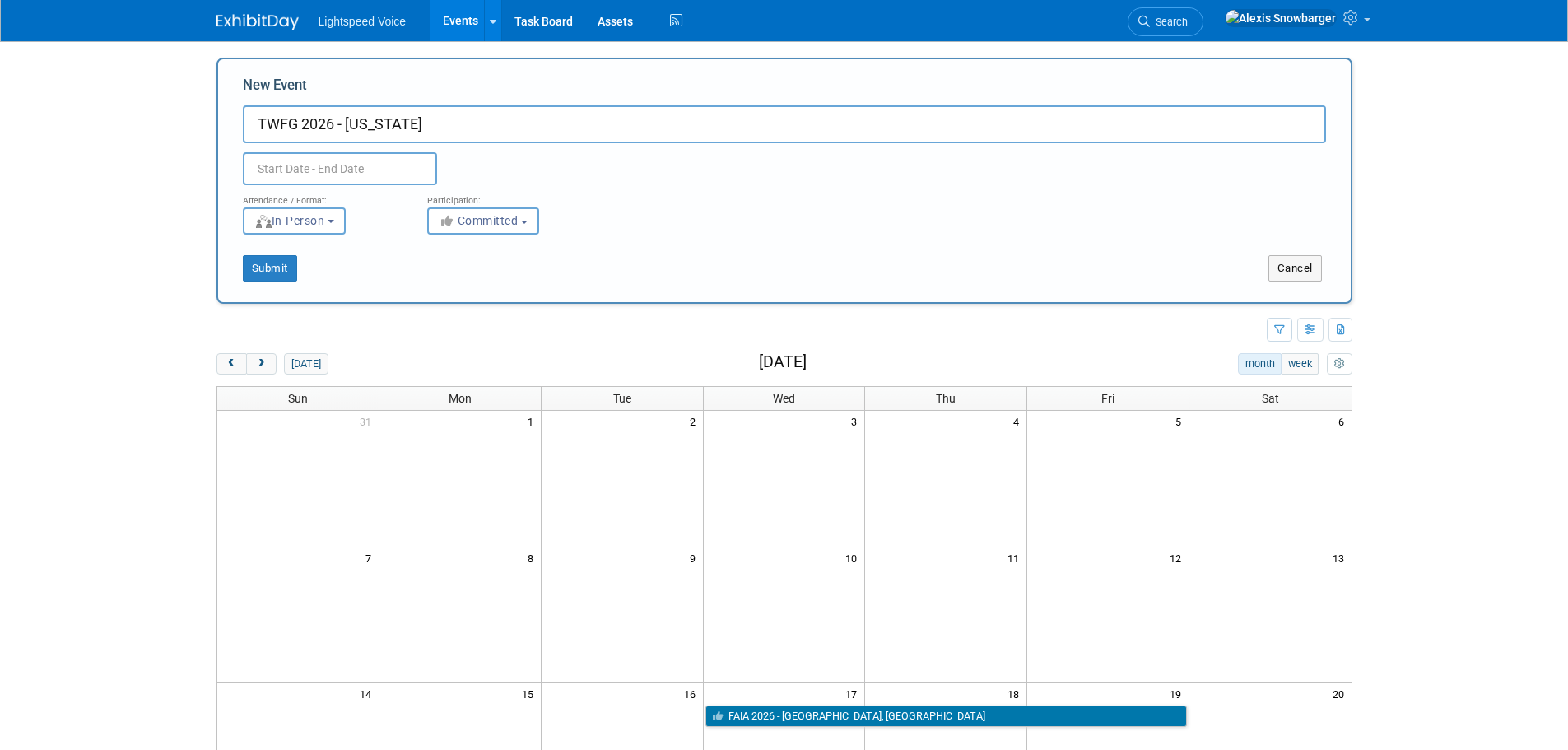
type input "TWFG 2026 - [US_STATE]"
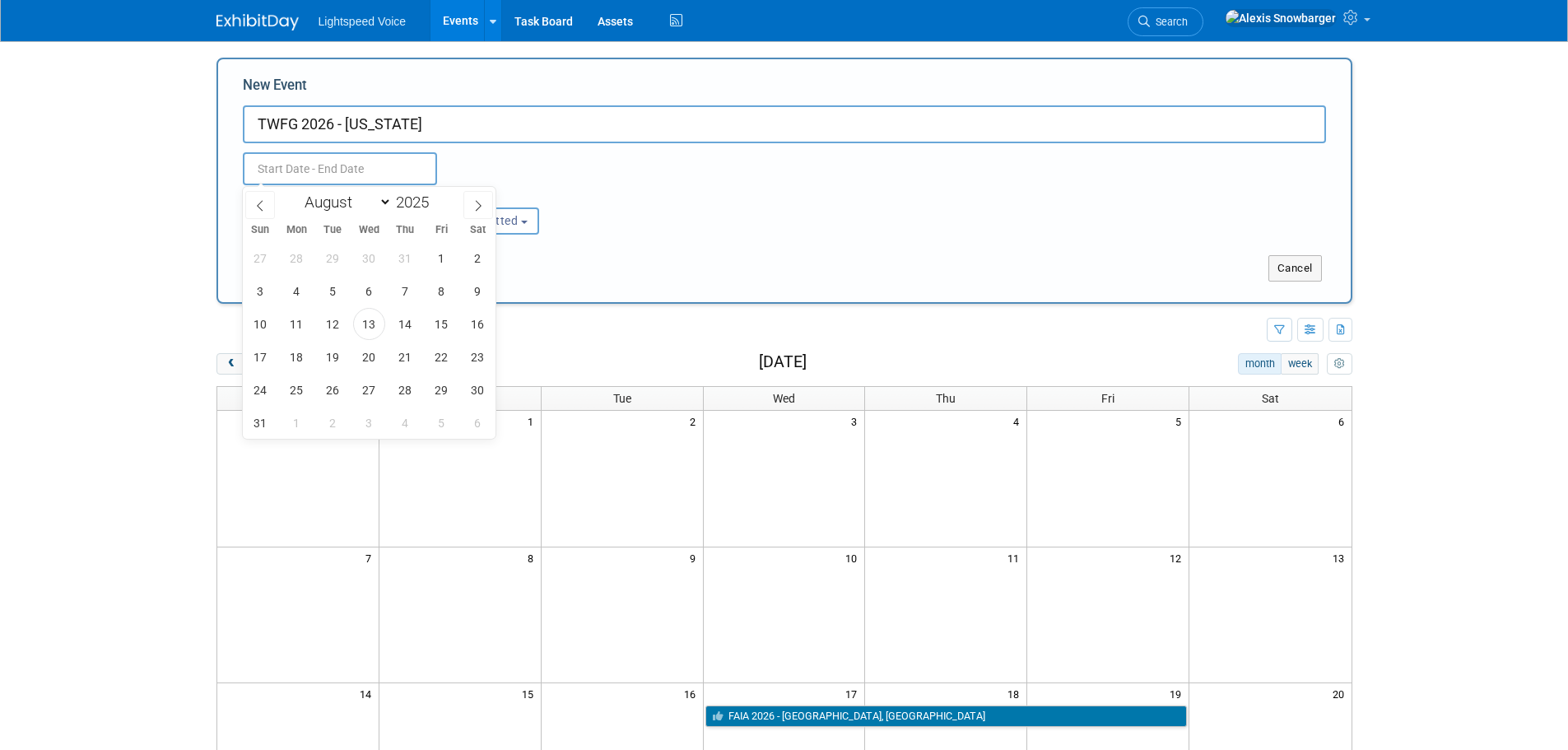
click at [280, 167] on input "text" at bounding box center [340, 168] width 194 height 33
click at [383, 200] on select "January February March April May June July August September October November De…" at bounding box center [344, 202] width 94 height 21
select select "5"
click at [297, 192] on select "January February March April May June July August September October November De…" at bounding box center [344, 202] width 94 height 21
click at [439, 199] on span at bounding box center [435, 198] width 11 height 10
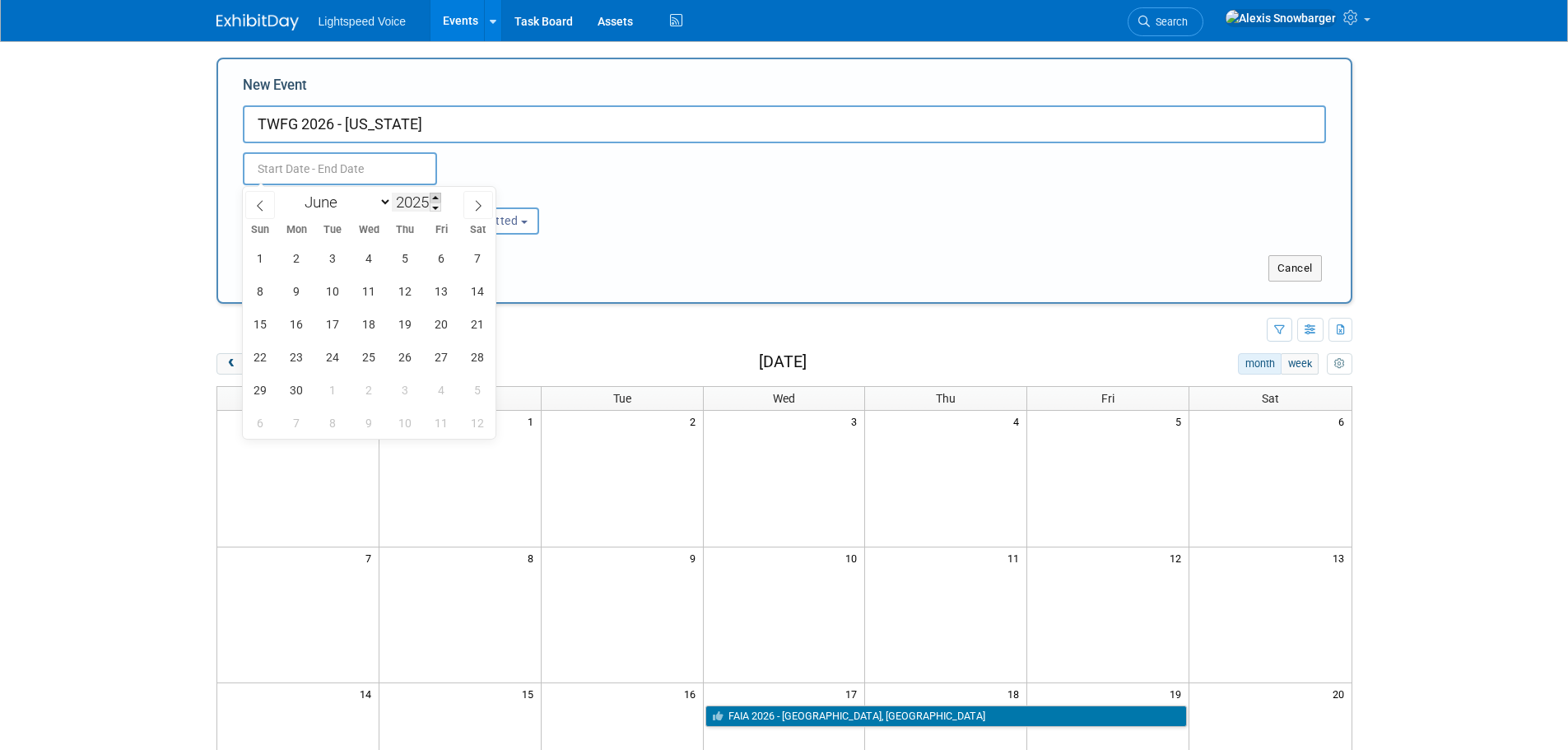
type input "2026"
click at [401, 296] on span "11" at bounding box center [404, 290] width 32 height 32
click at [444, 287] on span "12" at bounding box center [441, 290] width 32 height 32
type input "[DATE] to [DATE]"
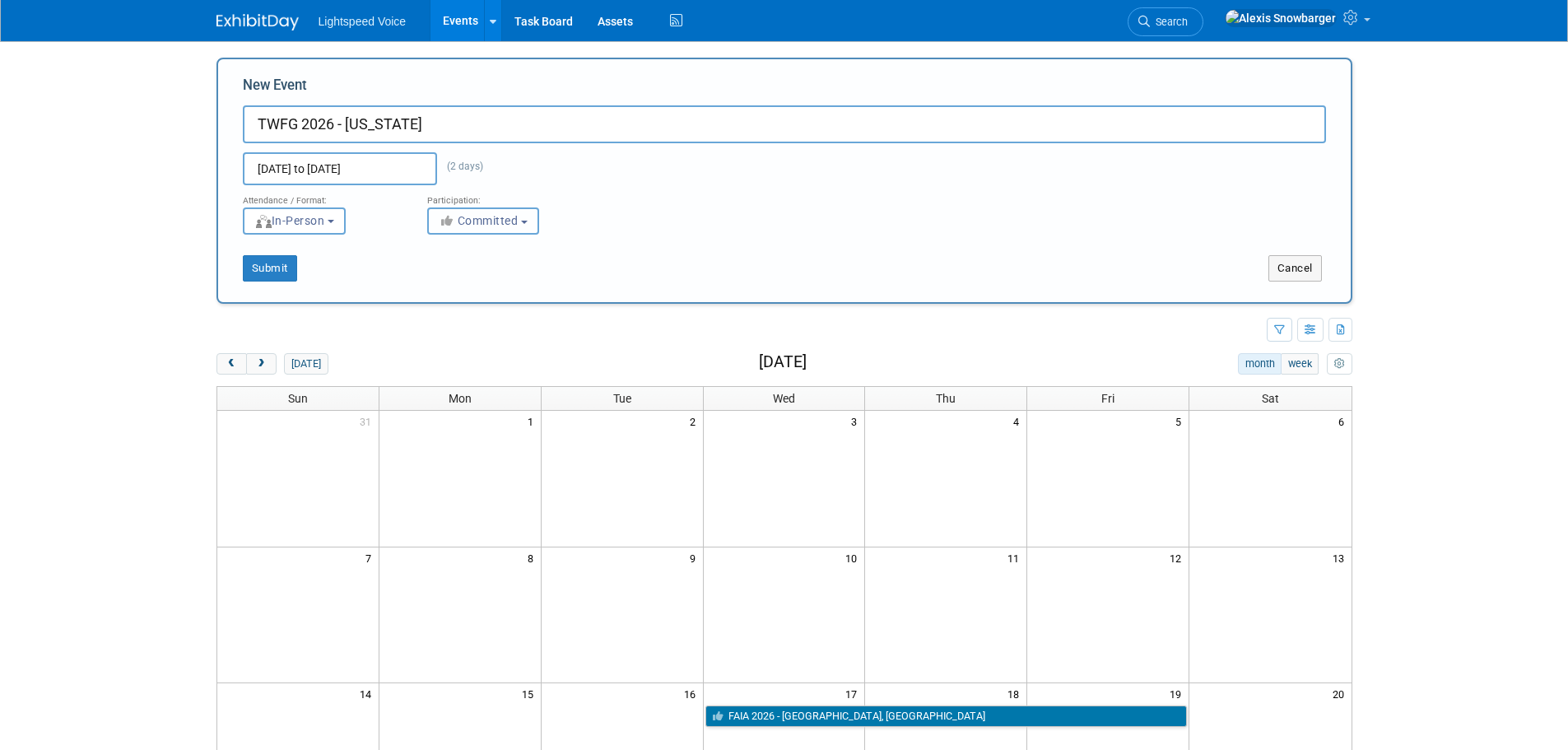
click at [486, 217] on span "Committed" at bounding box center [478, 220] width 80 height 13
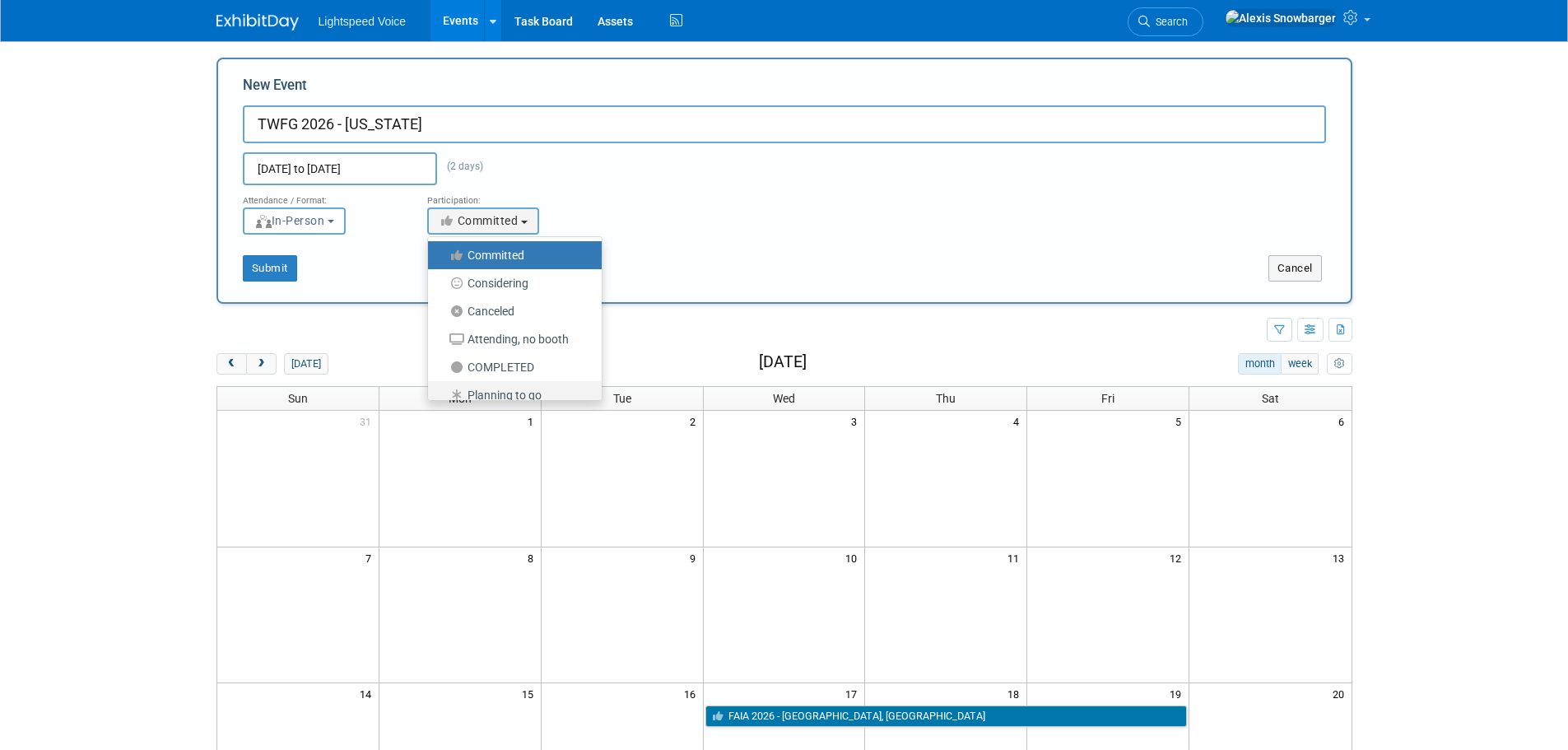
click at [503, 388] on label "Planning to go" at bounding box center [511, 395] width 149 height 21
click at [443, 390] on input "Planning to go" at bounding box center [437, 395] width 10 height 10
select select "104"
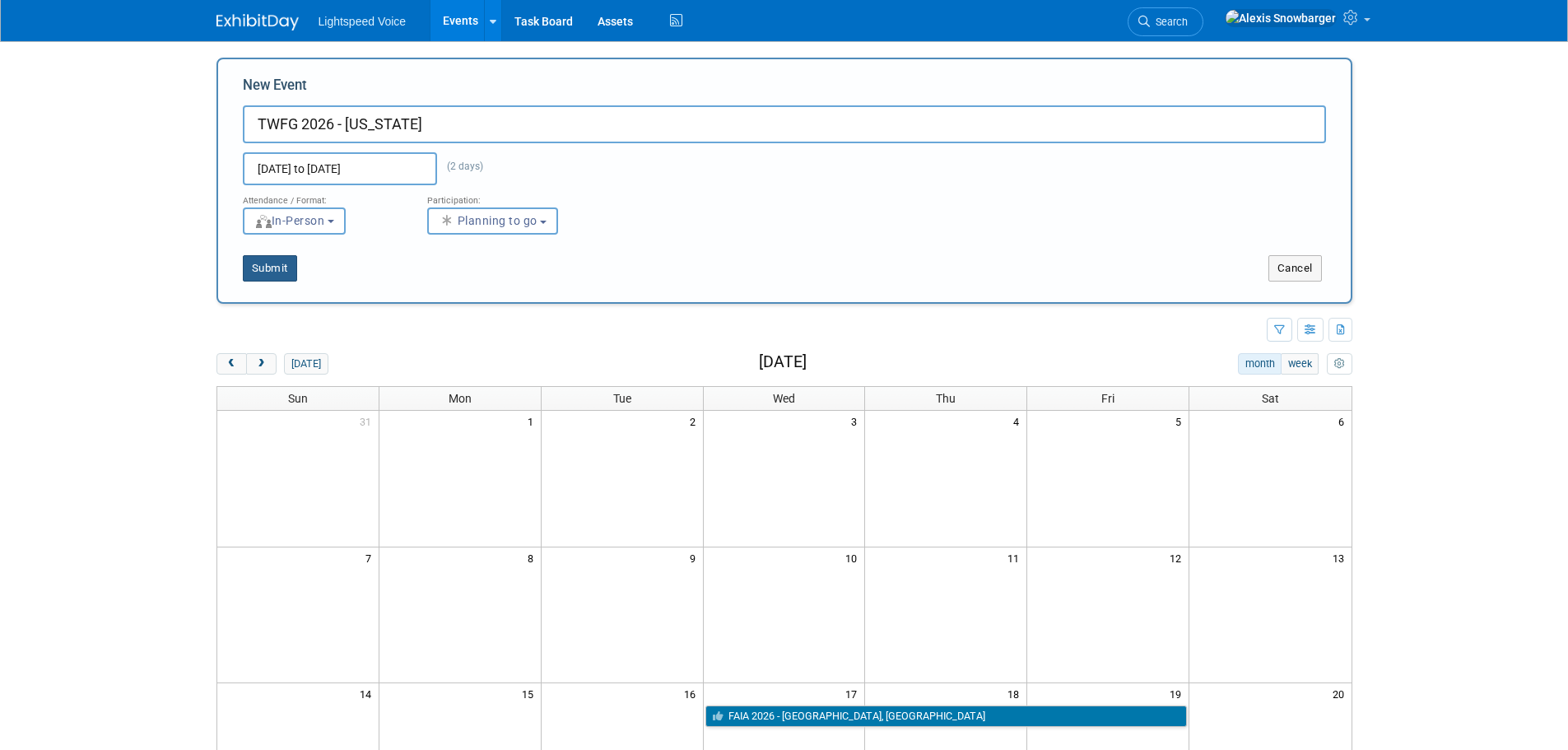
click at [271, 265] on button "Submit" at bounding box center [270, 268] width 54 height 27
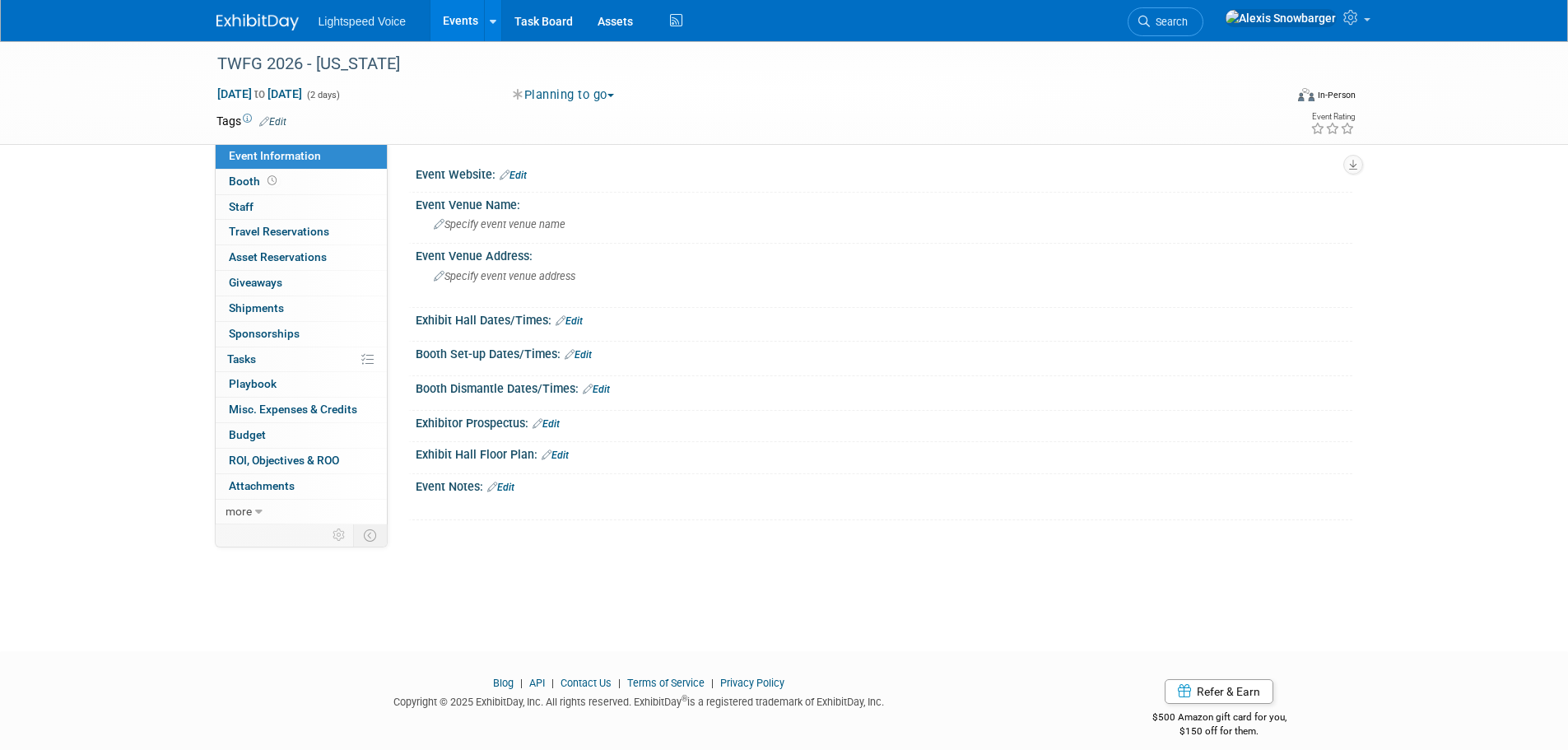
click at [460, 20] on link "Events" at bounding box center [460, 21] width 60 height 41
